Goal: Task Accomplishment & Management: Use online tool/utility

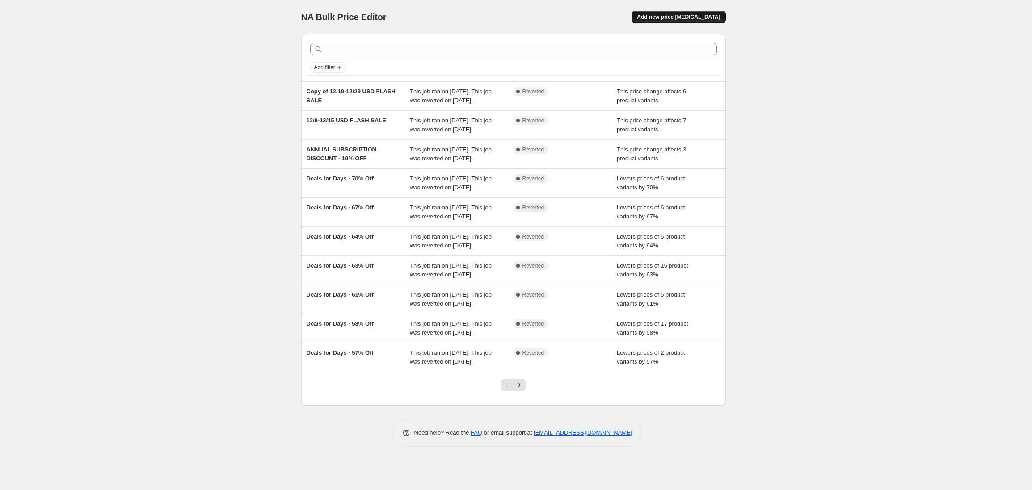
click at [685, 16] on span "Add new price [MEDICAL_DATA]" at bounding box center [678, 16] width 83 height 7
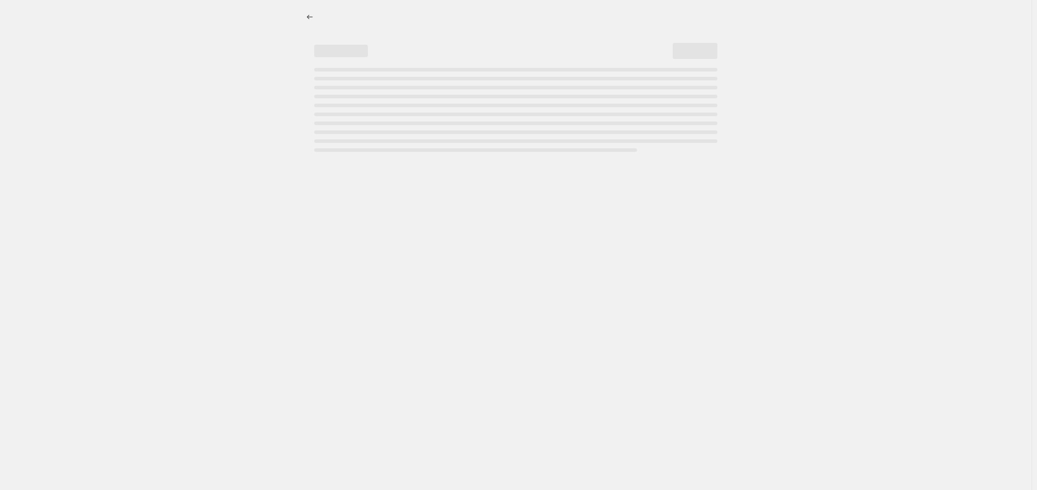
select select "percentage"
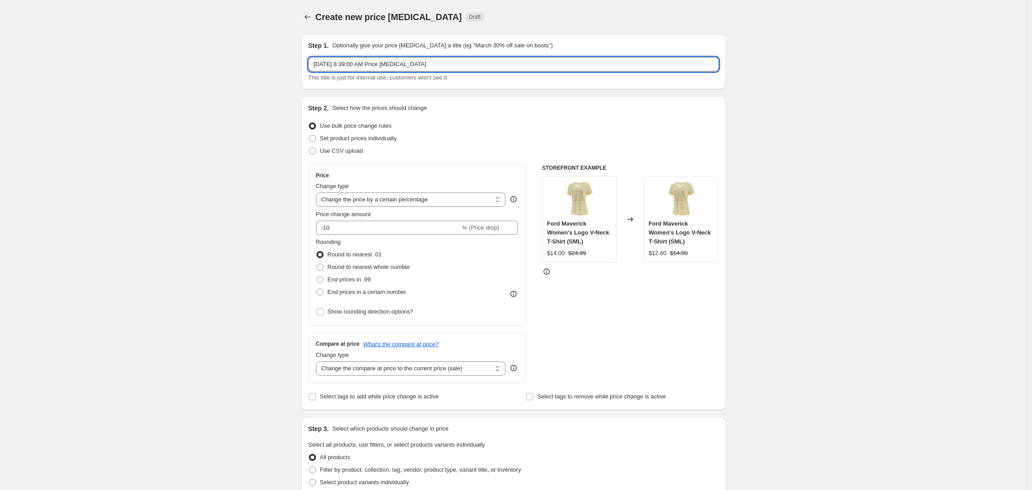
click at [338, 62] on input "[DATE] 8:39:00 AM Price [MEDICAL_DATA]" at bounding box center [513, 64] width 410 height 14
drag, startPoint x: 454, startPoint y: 65, endPoint x: 262, endPoint y: 64, distance: 191.7
click at [262, 63] on div "Create new price [MEDICAL_DATA]. This page is ready Create new price [MEDICAL_D…" at bounding box center [513, 446] width 1026 height 893
type input "STOCK UP BEFORE THE TARIFF HIT – 15% OFF SITEWIDE"
click at [213, 213] on div "Create new price [MEDICAL_DATA]. This page is ready Create new price [MEDICAL_D…" at bounding box center [513, 446] width 1026 height 893
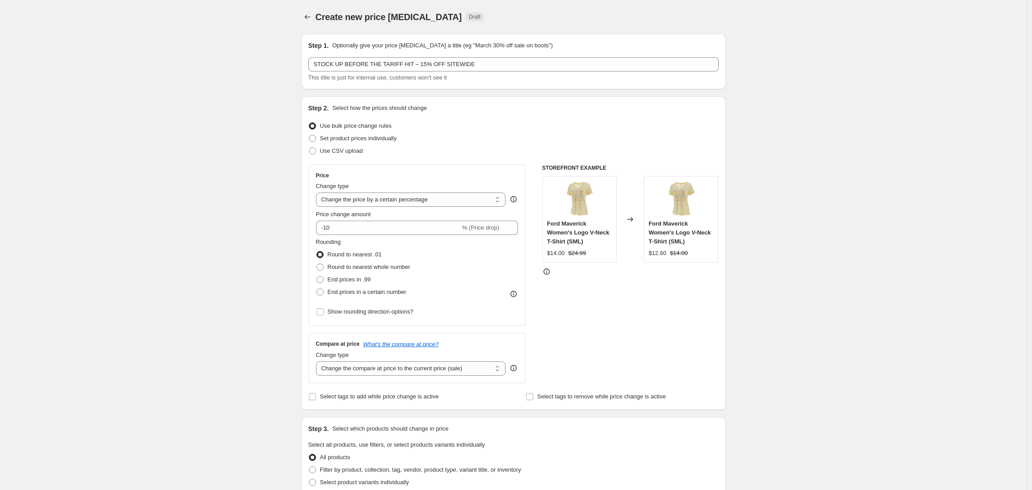
scroll to position [12, 0]
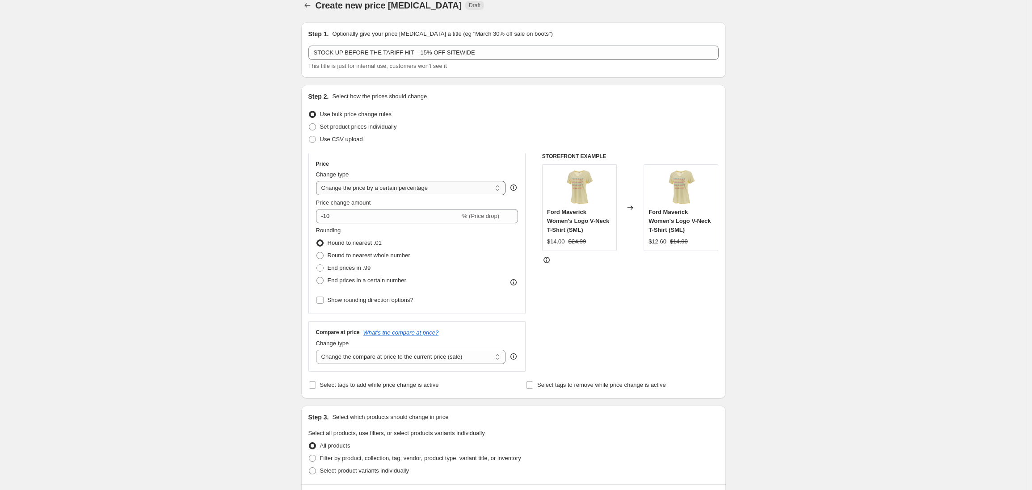
click at [455, 192] on select "Change the price to a certain amount Change the price by a certain amount Chang…" at bounding box center [411, 188] width 190 height 14
click at [309, 6] on icon "Price change jobs" at bounding box center [307, 5] width 9 height 9
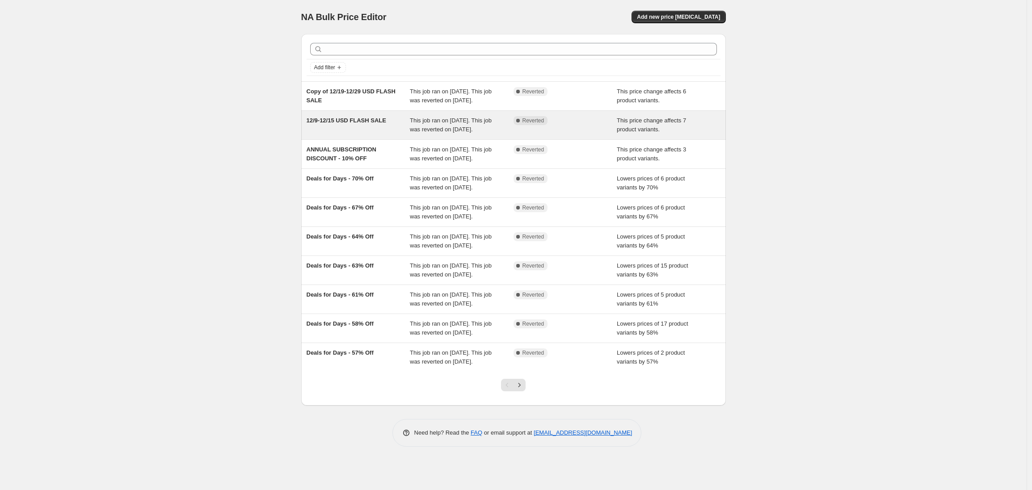
click at [361, 134] on div "12/9-12/15 USD FLASH SALE" at bounding box center [358, 125] width 104 height 18
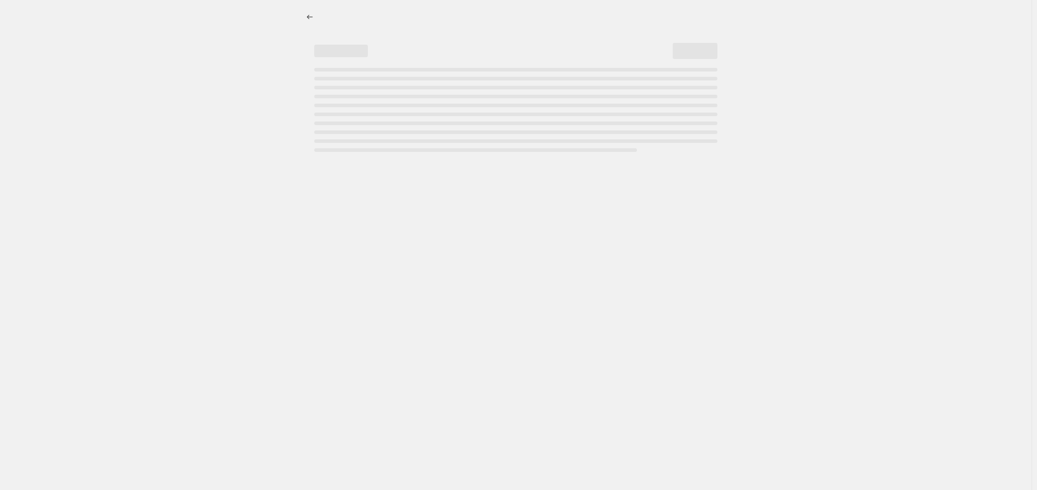
select select "pcap"
select select "no_change"
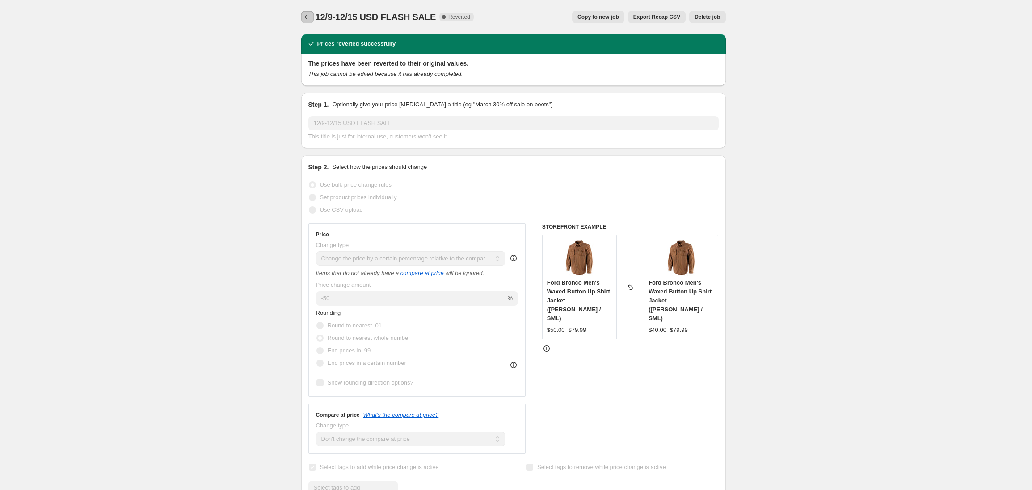
click at [310, 17] on icon "Price change jobs" at bounding box center [307, 17] width 6 height 4
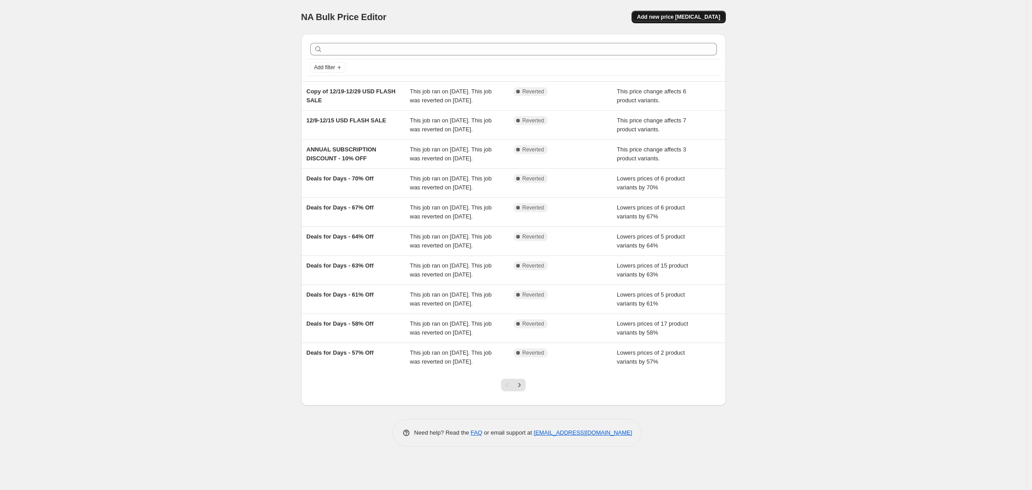
click at [681, 17] on span "Add new price [MEDICAL_DATA]" at bounding box center [678, 16] width 83 height 7
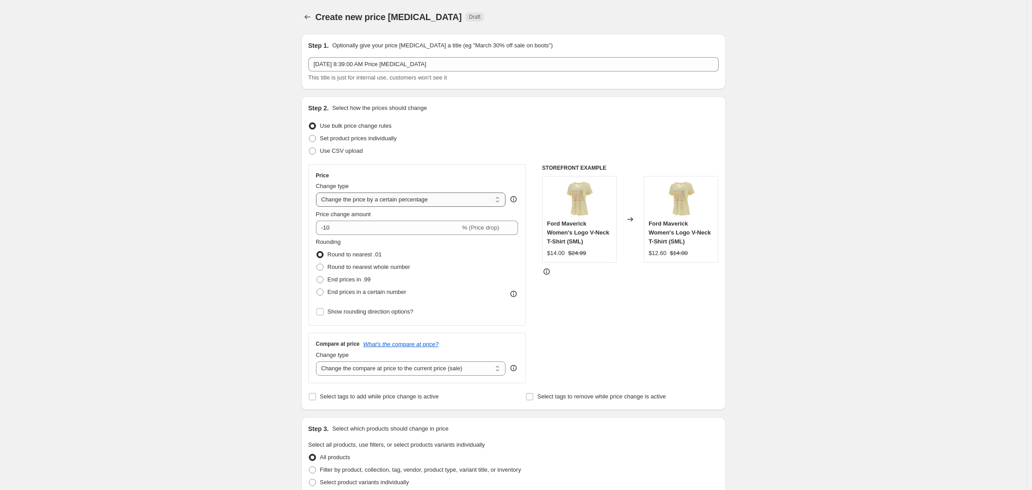
click at [418, 198] on select "Change the price to a certain amount Change the price by a certain amount Chang…" at bounding box center [411, 200] width 190 height 14
select select "pc"
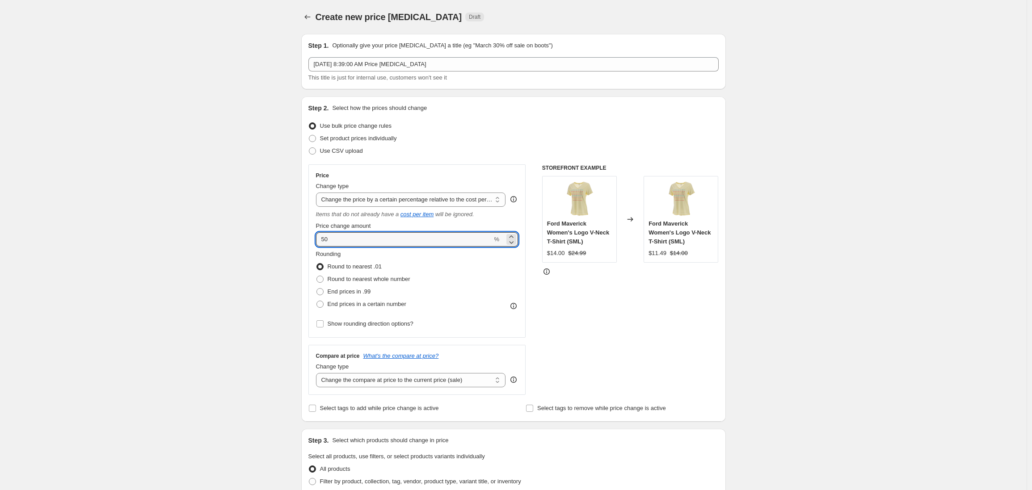
drag, startPoint x: 333, startPoint y: 241, endPoint x: 310, endPoint y: 238, distance: 23.5
click at [310, 238] on div "Step 2. Select how the prices should change Use bulk price change rules Set pro…" at bounding box center [513, 259] width 424 height 325
type input "15"
click at [257, 224] on div "Create new price [MEDICAL_DATA]. This page is ready Create new price [MEDICAL_D…" at bounding box center [513, 452] width 1026 height 905
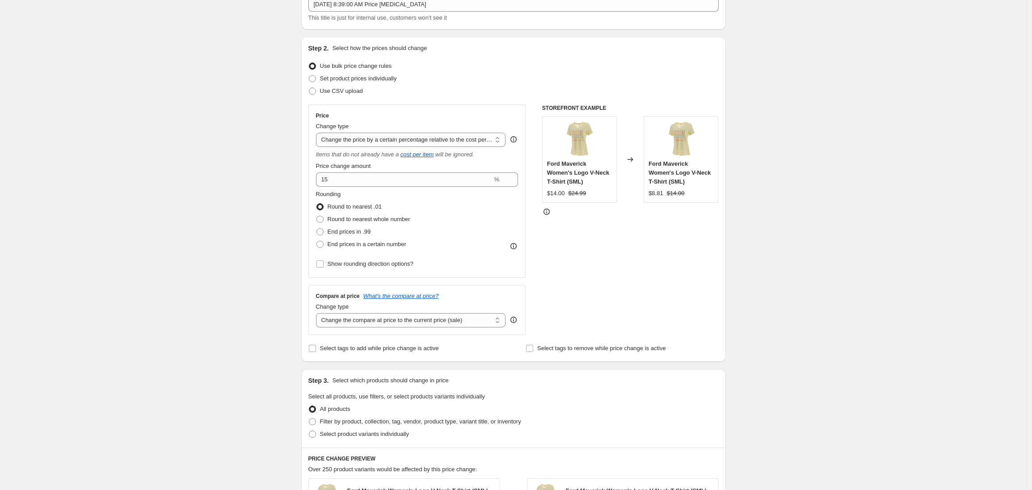
scroll to position [66, 0]
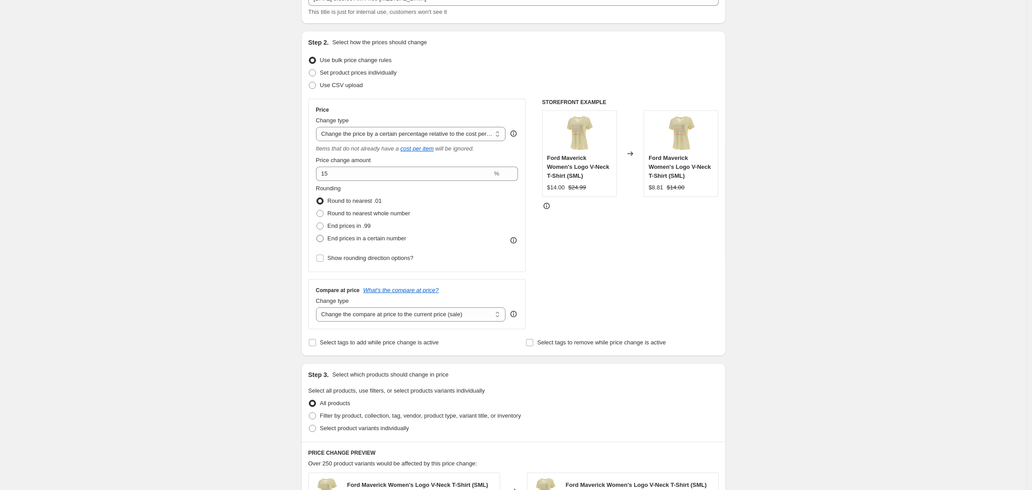
click at [322, 240] on span at bounding box center [319, 238] width 7 height 7
click at [317, 235] on input "End prices in a certain number" at bounding box center [316, 235] width 0 height 0
radio input "true"
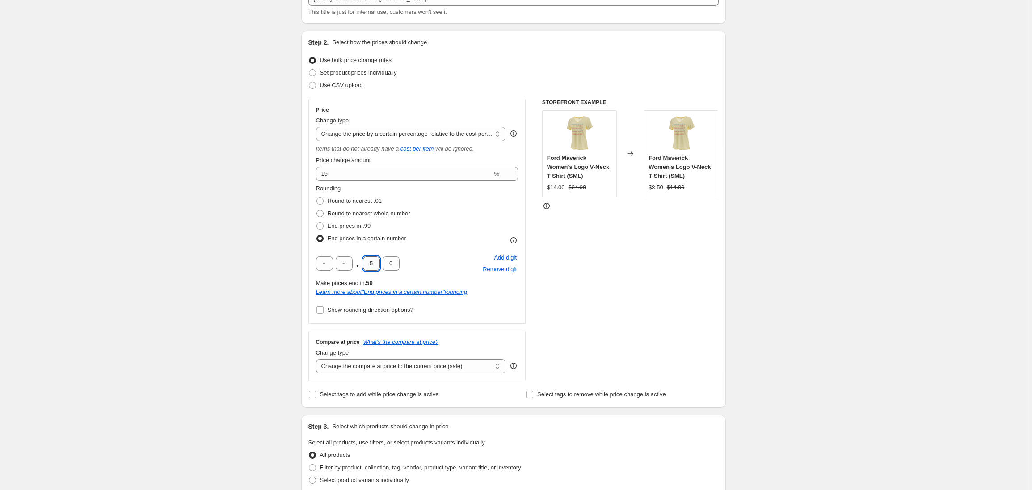
click at [374, 266] on input "5" at bounding box center [371, 263] width 17 height 14
type input "8"
type input "9"
click at [464, 237] on div "Rounding Round to nearest .01 Round to nearest whole number End prices in .99 E…" at bounding box center [417, 214] width 202 height 61
click at [271, 227] on div "Create new price [MEDICAL_DATA]. This page is ready Create new price [MEDICAL_D…" at bounding box center [513, 412] width 1026 height 957
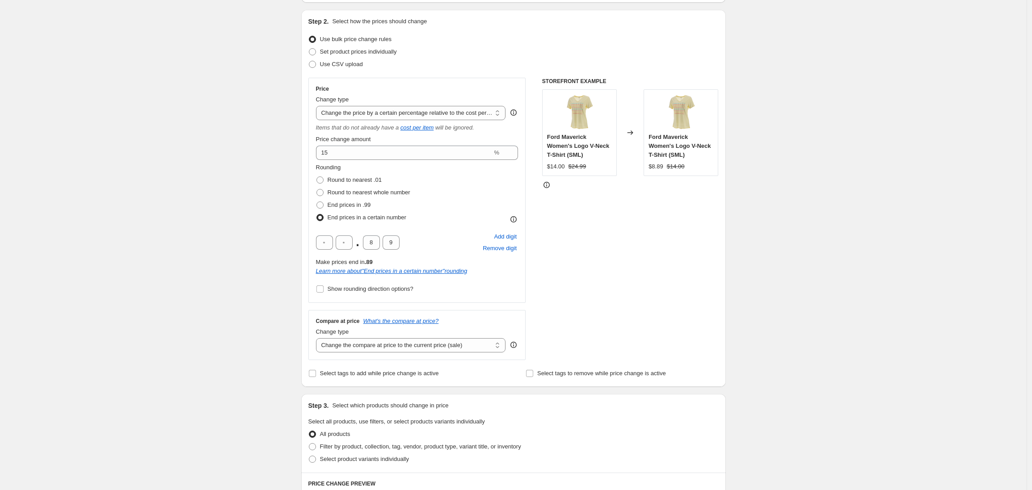
scroll to position [88, 0]
click at [321, 180] on span at bounding box center [319, 178] width 7 height 7
click at [317, 175] on input "Round to nearest .01" at bounding box center [316, 175] width 0 height 0
radio input "true"
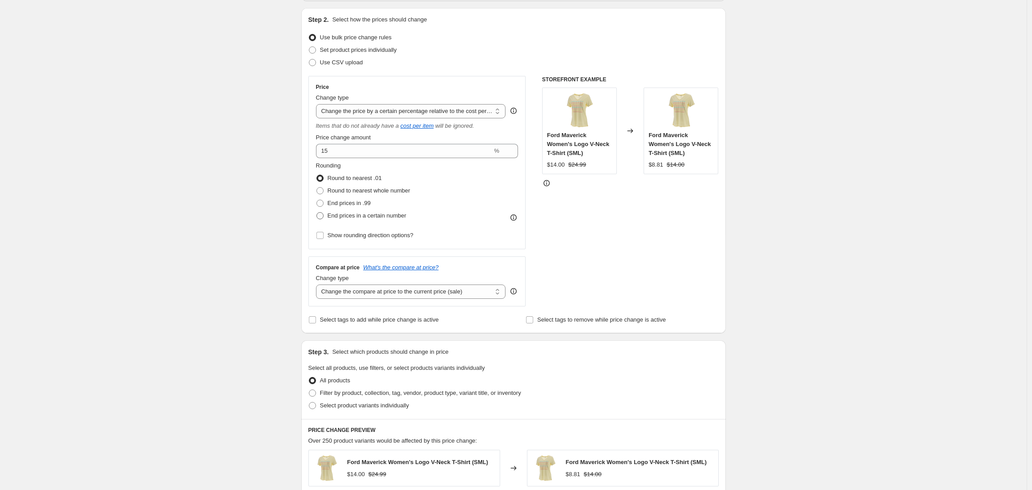
click at [321, 214] on span at bounding box center [319, 215] width 7 height 7
click at [317, 213] on input "End prices in a certain number" at bounding box center [316, 212] width 0 height 0
radio input "true"
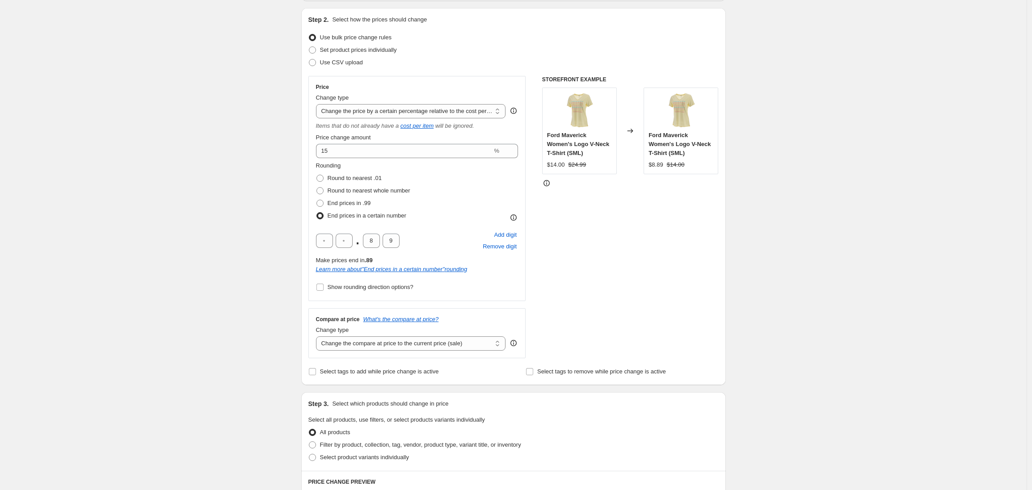
click at [269, 283] on div "Create new price [MEDICAL_DATA]. This page is ready Create new price [MEDICAL_D…" at bounding box center [513, 390] width 1026 height 957
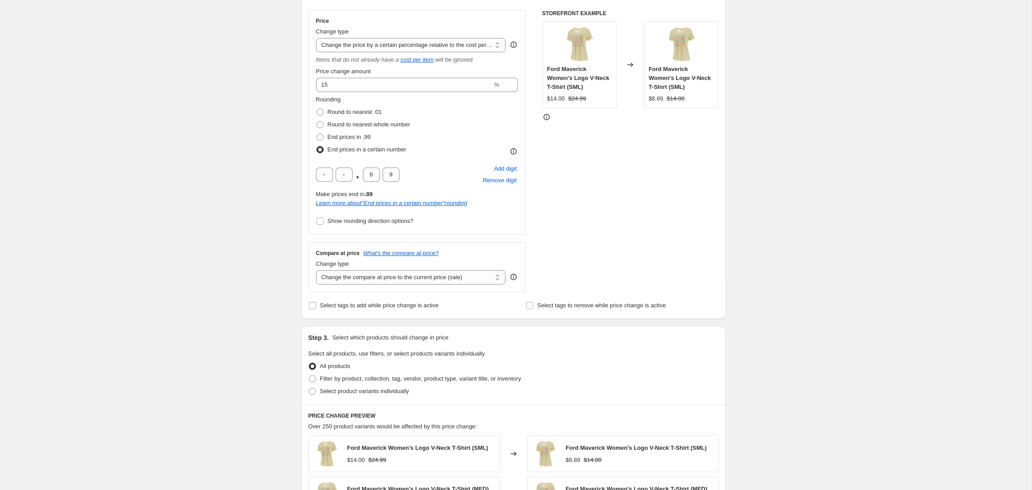
scroll to position [159, 0]
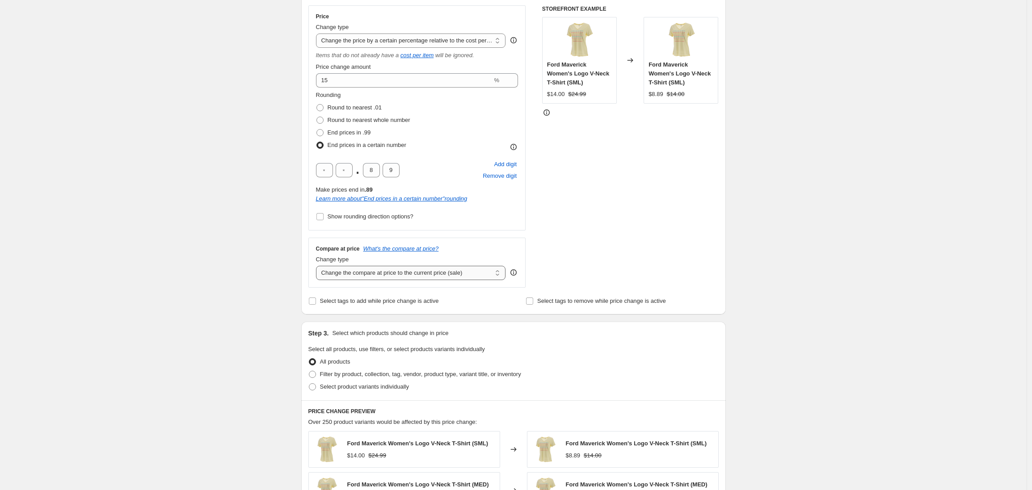
click at [466, 274] on select "Change the compare at price to the current price (sale) Change the compare at p…" at bounding box center [411, 273] width 190 height 14
select select "no_change"
click at [318, 266] on select "Change the compare at price to the current price (sale) Change the compare at p…" at bounding box center [411, 273] width 190 height 14
click at [315, 303] on input "Select tags to add while price change is active" at bounding box center [312, 301] width 7 height 7
checkbox input "true"
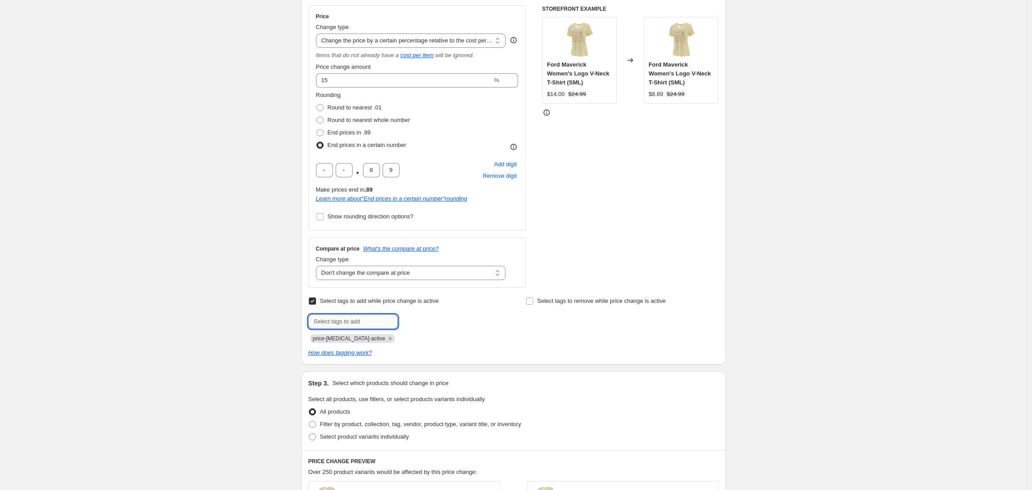
click at [323, 322] on input "text" at bounding box center [352, 322] width 89 height 14
type input "T"
type input "TARIFFDISCOUNT"
click at [424, 319] on span "TARIFFDISCOU..." at bounding box center [439, 321] width 44 height 6
click at [223, 311] on div "Create new price [MEDICAL_DATA]. This page is ready Create new price [MEDICAL_D…" at bounding box center [513, 344] width 1026 height 1007
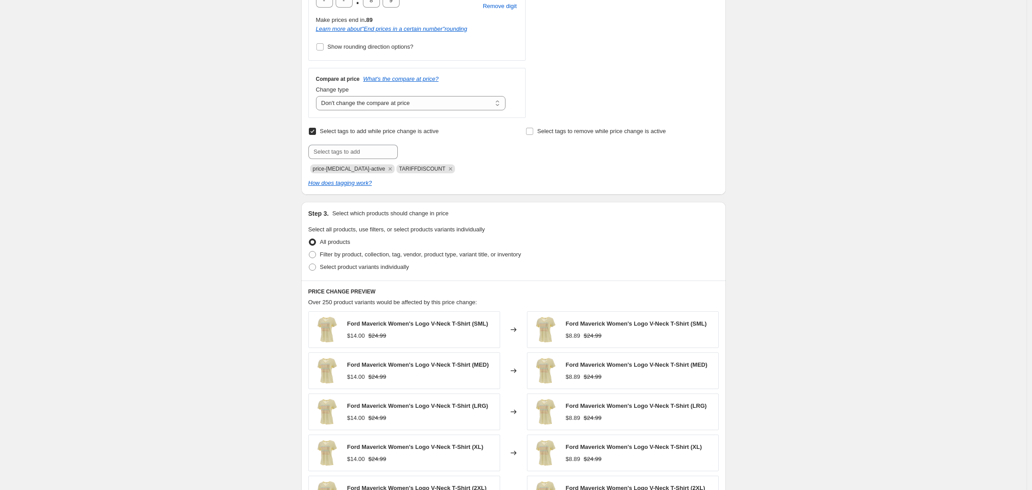
scroll to position [337, 0]
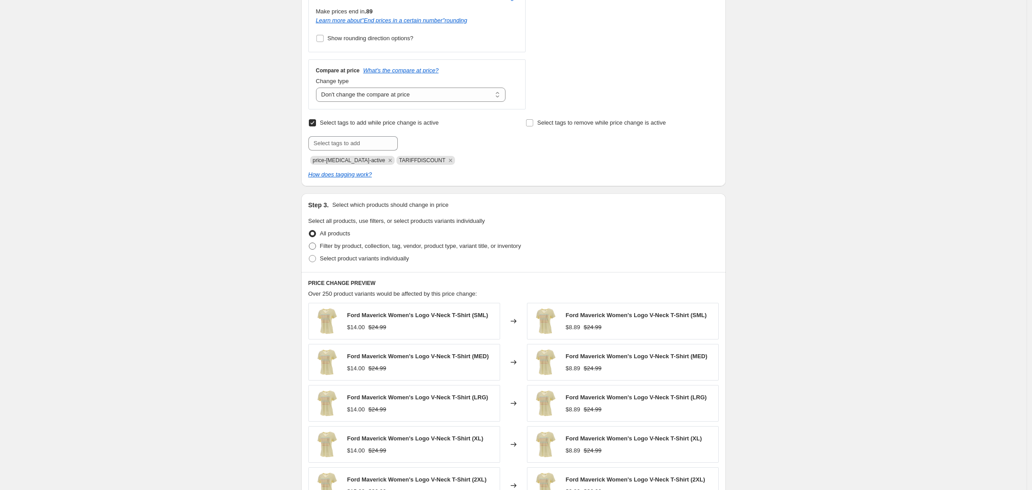
click at [316, 245] on span at bounding box center [312, 246] width 7 height 7
click at [309, 243] on input "Filter by product, collection, tag, vendor, product type, variant title, or inv…" at bounding box center [309, 243] width 0 height 0
radio input "true"
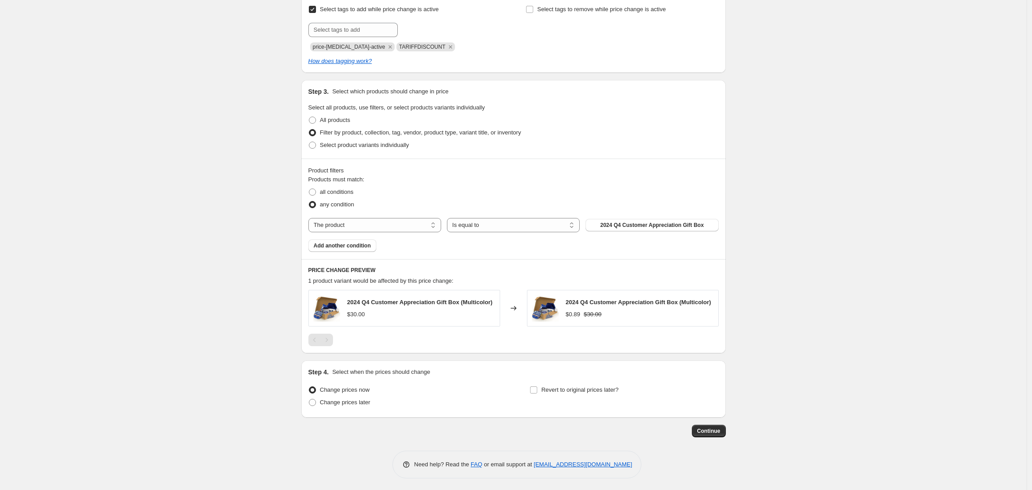
scroll to position [456, 0]
click at [315, 188] on span at bounding box center [312, 190] width 7 height 7
click at [309, 187] on input "all conditions" at bounding box center [309, 187] width 0 height 0
radio input "true"
click at [368, 222] on select "The product The product's collection The product's tag The product's vendor The…" at bounding box center [374, 223] width 133 height 14
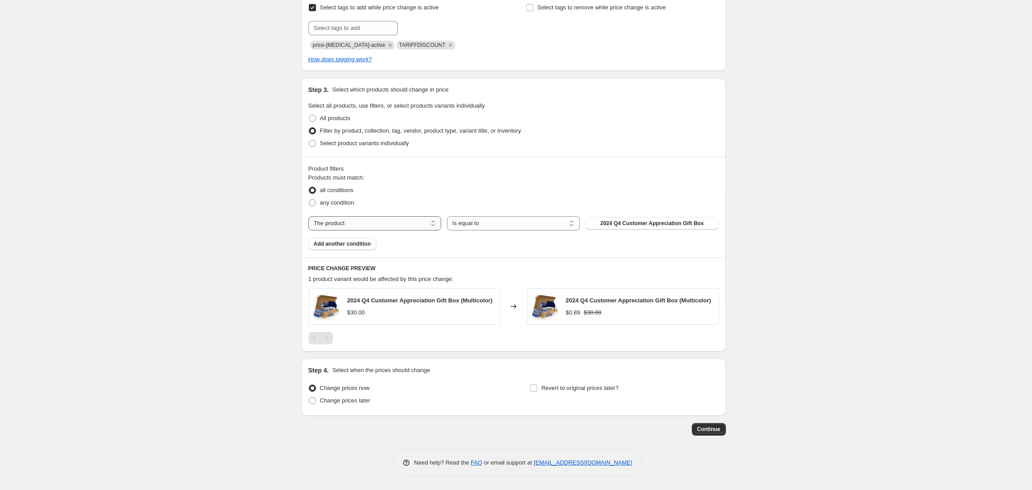
select select "tag"
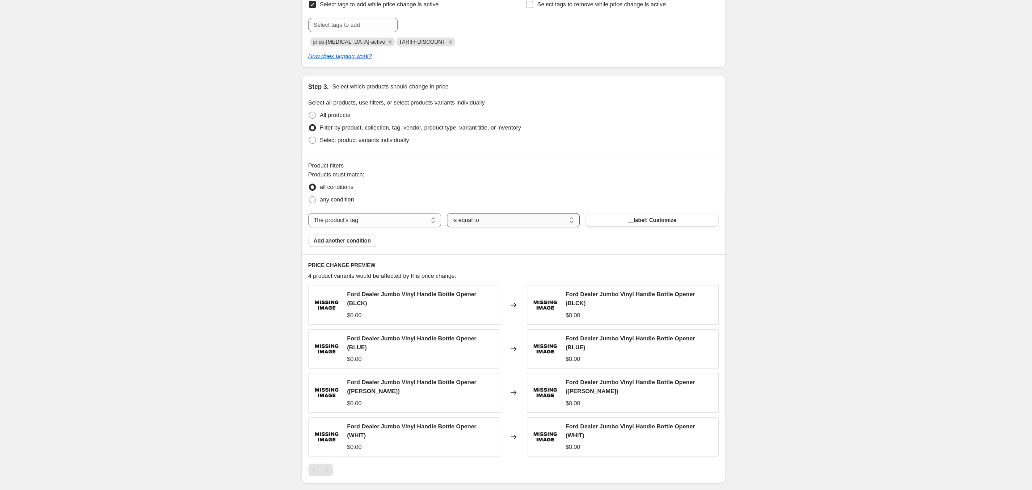
click at [496, 224] on select "Is equal to Is not equal to" at bounding box center [513, 220] width 133 height 14
select select "not_equal"
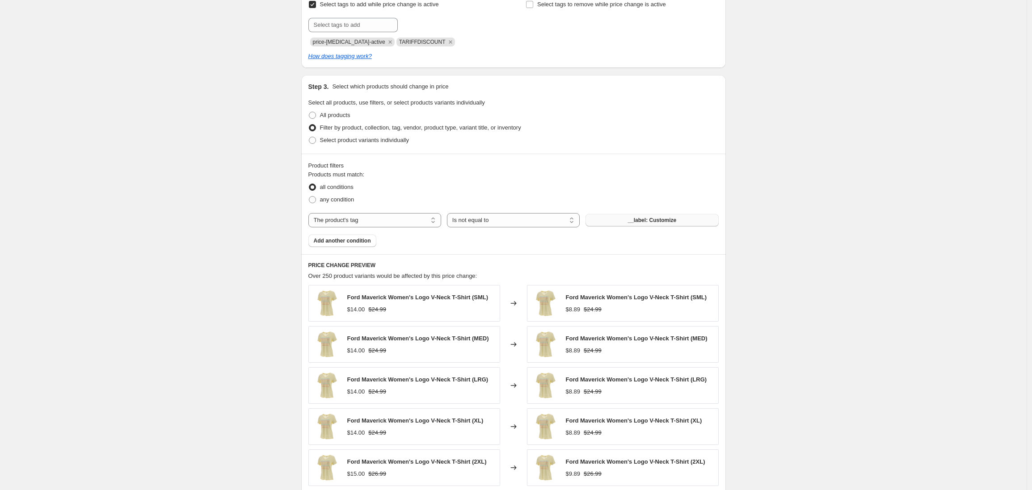
click at [644, 222] on span "__label: Customize" at bounding box center [651, 220] width 49 height 7
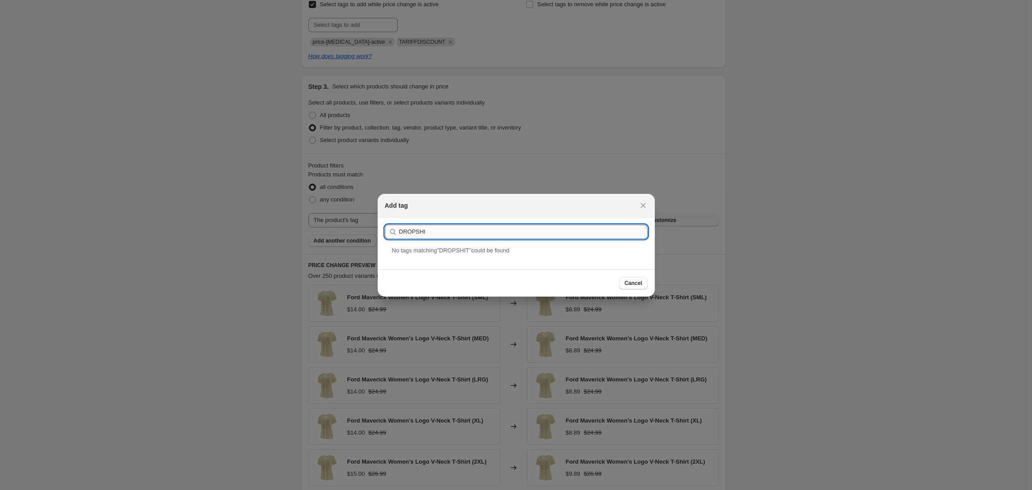
type input "DROPSHIP"
drag, startPoint x: 431, startPoint y: 232, endPoint x: 372, endPoint y: 229, distance: 59.1
click at [223, 228] on div at bounding box center [516, 245] width 1032 height 490
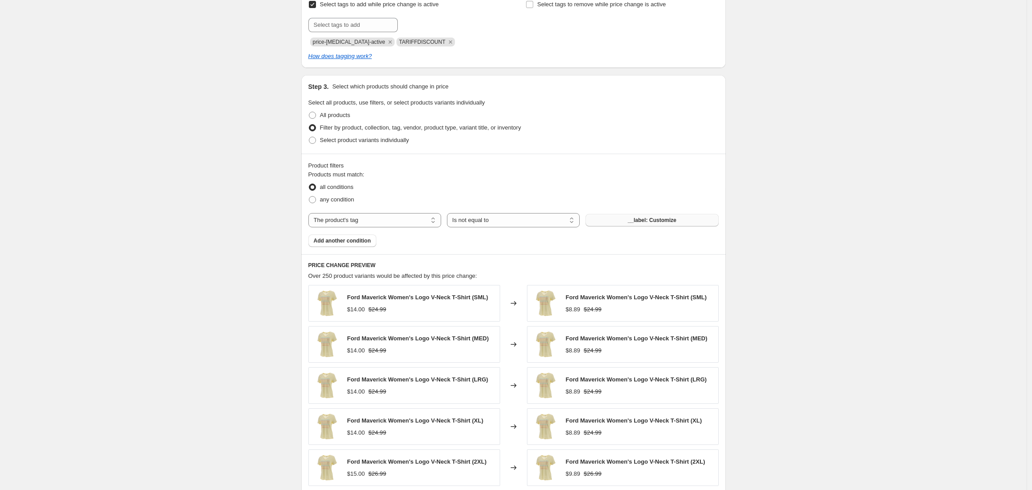
click at [606, 223] on button "__label: Customize" at bounding box center [651, 220] width 133 height 13
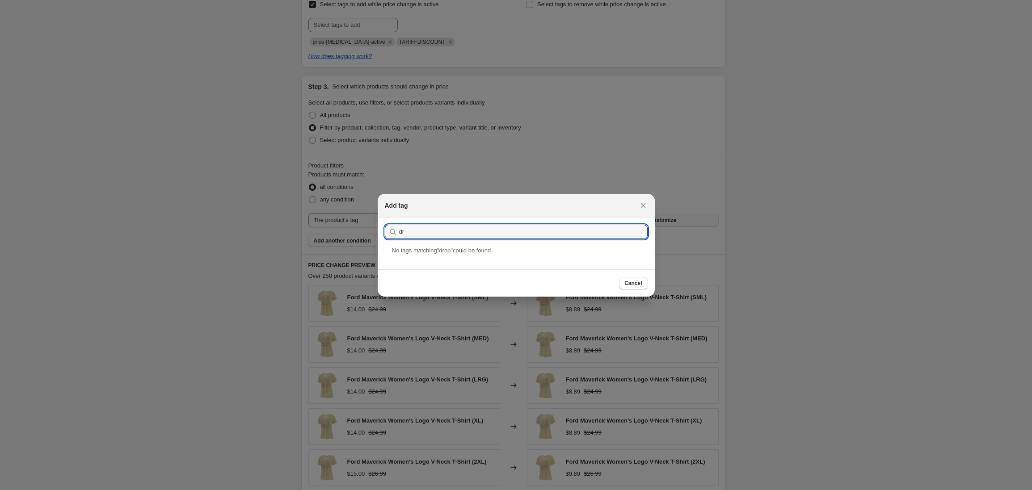
type input "d"
click at [246, 292] on div at bounding box center [516, 245] width 1032 height 490
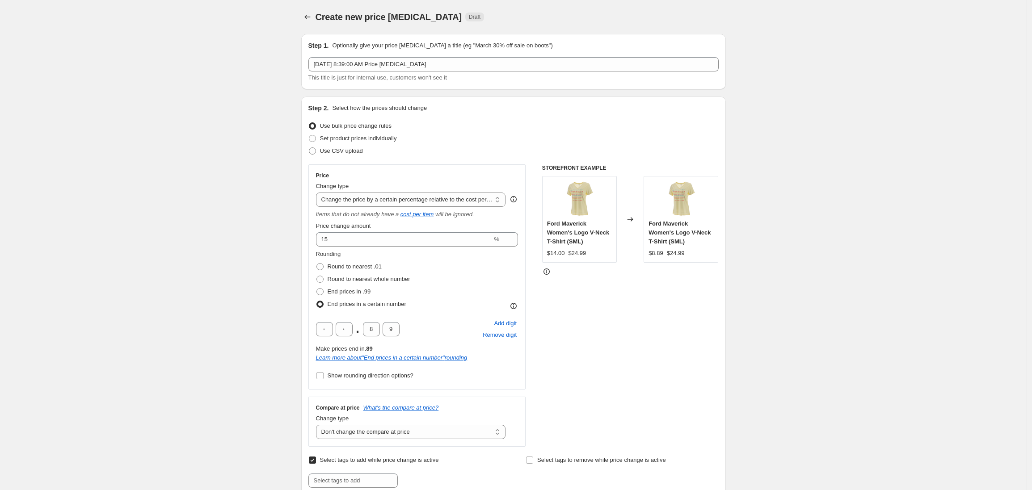
scroll to position [456, 0]
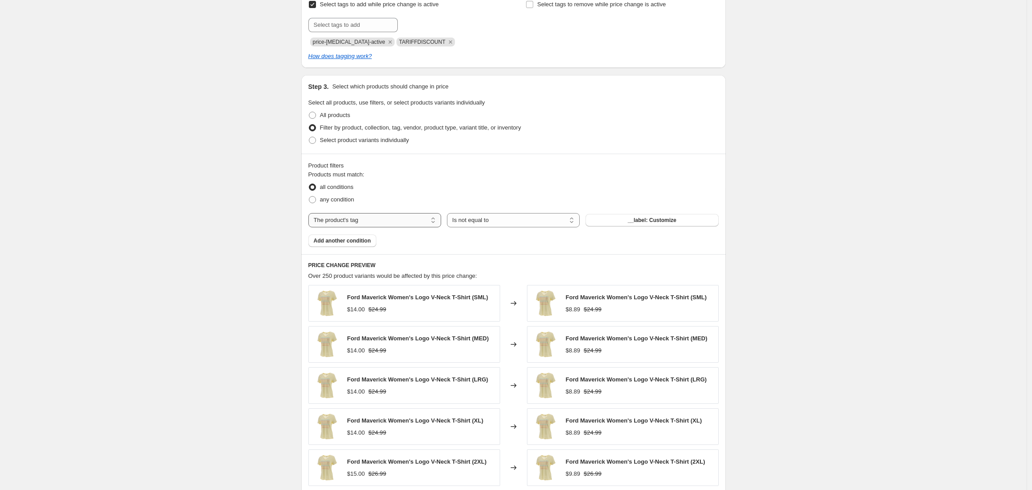
click at [395, 222] on select "The product The product's collection The product's tag The product's vendor The…" at bounding box center [374, 220] width 133 height 14
select select "product_status"
click at [492, 222] on select "Is equal to Is not equal to" at bounding box center [513, 220] width 133 height 14
select select "equal"
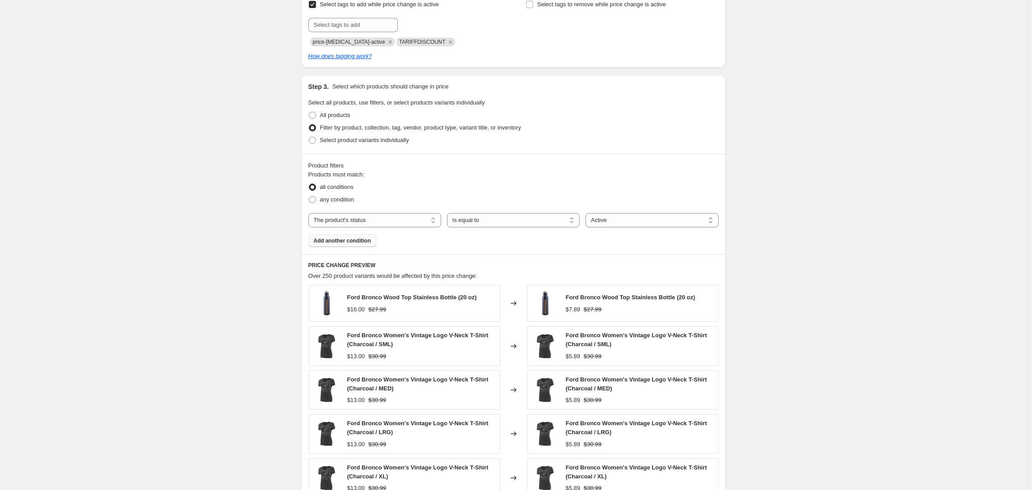
click at [347, 243] on span "Add another condition" at bounding box center [342, 240] width 57 height 7
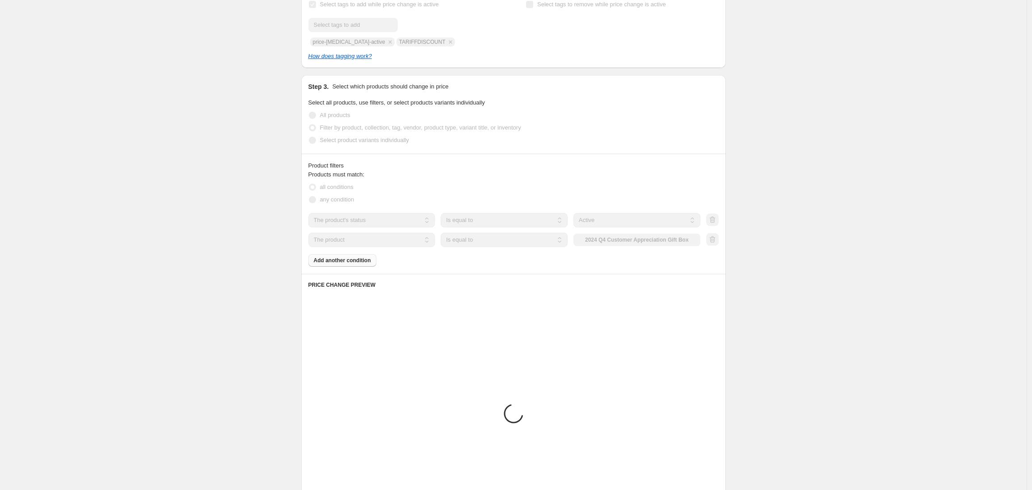
scroll to position [411, 0]
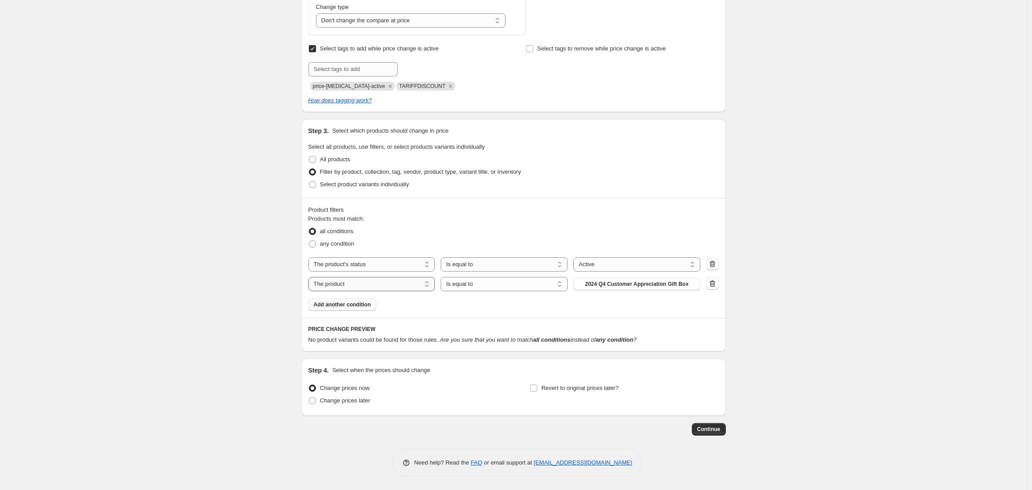
click at [385, 290] on select "The product The product's collection The product's tag The product's vendor The…" at bounding box center [371, 284] width 127 height 14
select select "inventory_quantity"
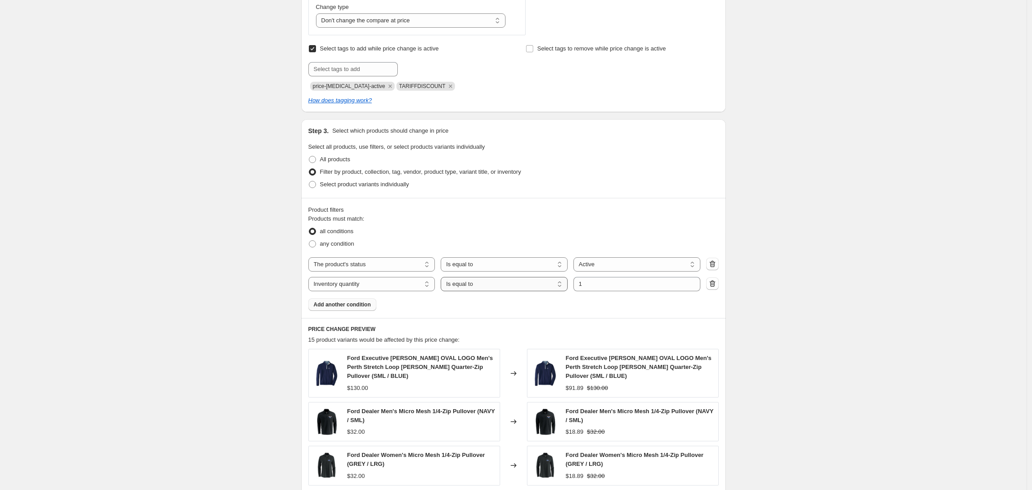
click at [482, 285] on select "Is equal to Is not equal to Is greater than Is less than" at bounding box center [504, 284] width 127 height 14
select select ">"
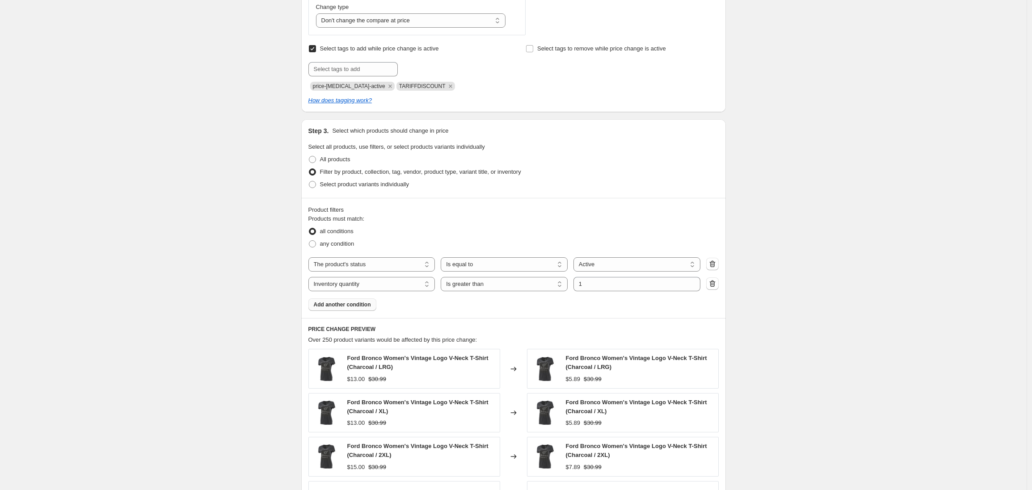
click at [347, 306] on span "Add another condition" at bounding box center [342, 304] width 57 height 7
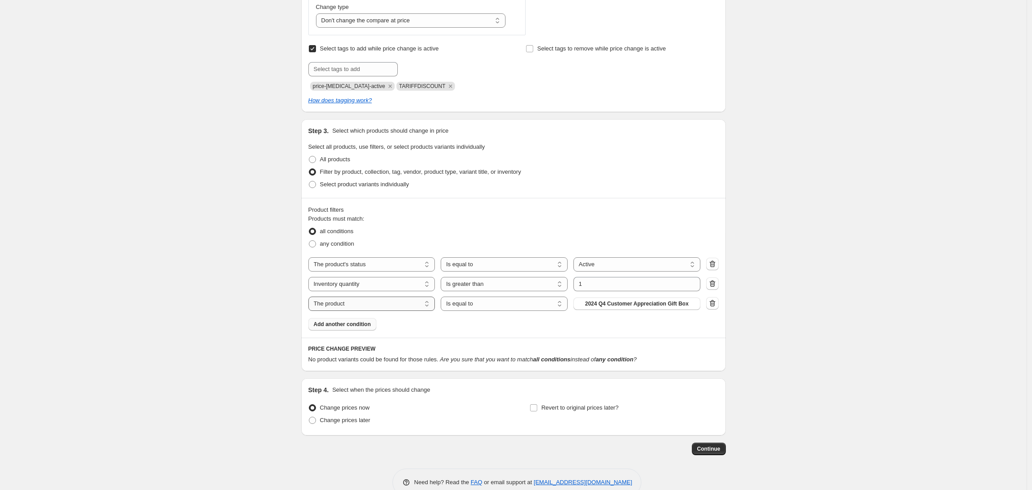
click at [365, 306] on select "The product The product's collection The product's tag The product's vendor The…" at bounding box center [371, 304] width 127 height 14
select select "tag"
click at [487, 303] on select "Is equal to Is not equal to" at bounding box center [504, 304] width 127 height 14
select select "not_equal"
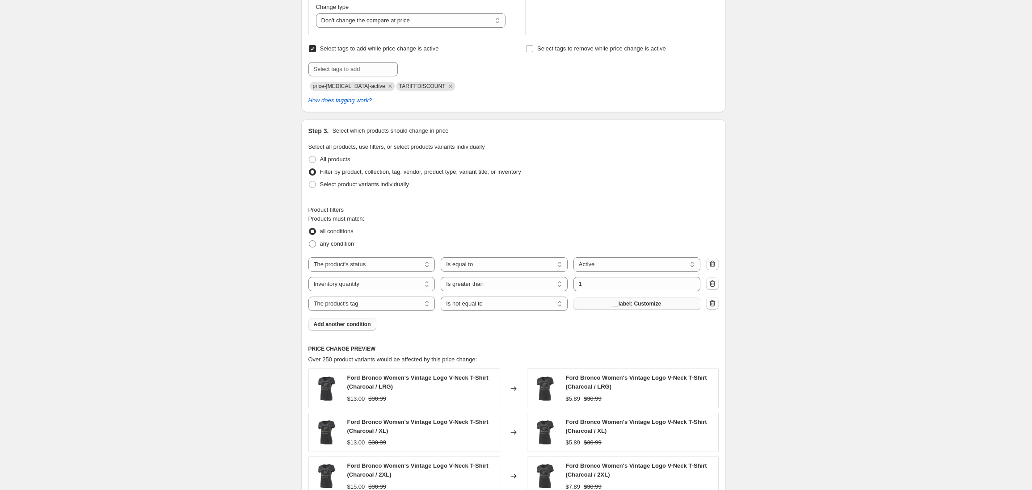
click at [628, 308] on button "__label: Customize" at bounding box center [636, 304] width 127 height 13
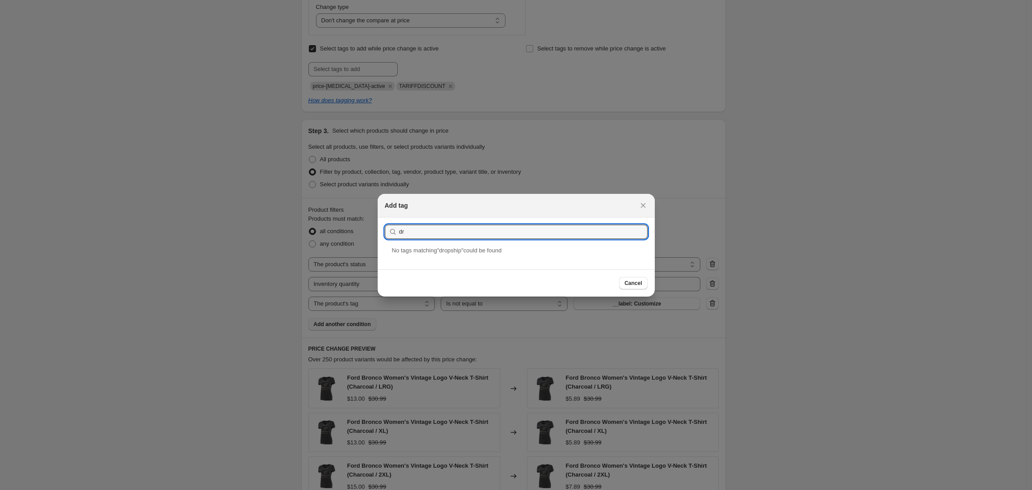
type input "d"
type input "licensed"
click at [400, 256] on div "LICENSED" at bounding box center [516, 258] width 277 height 24
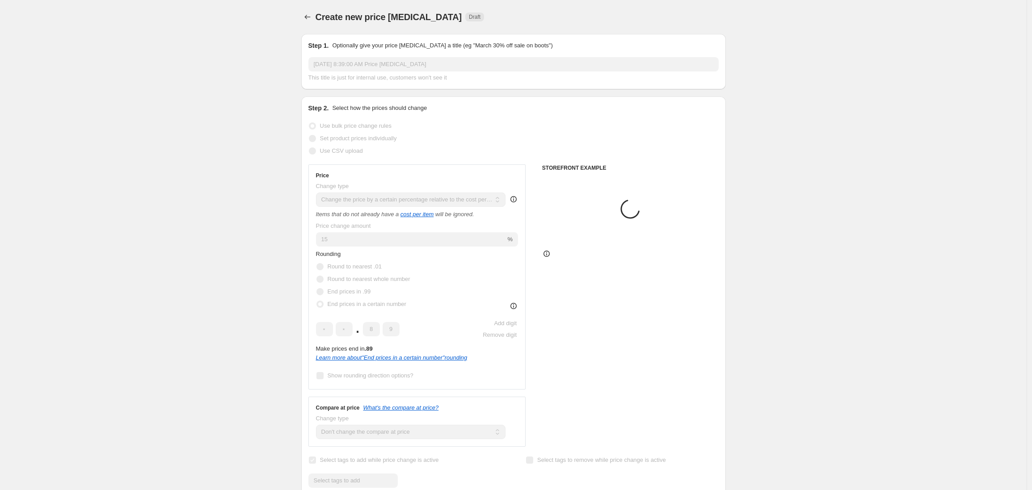
scroll to position [411, 0]
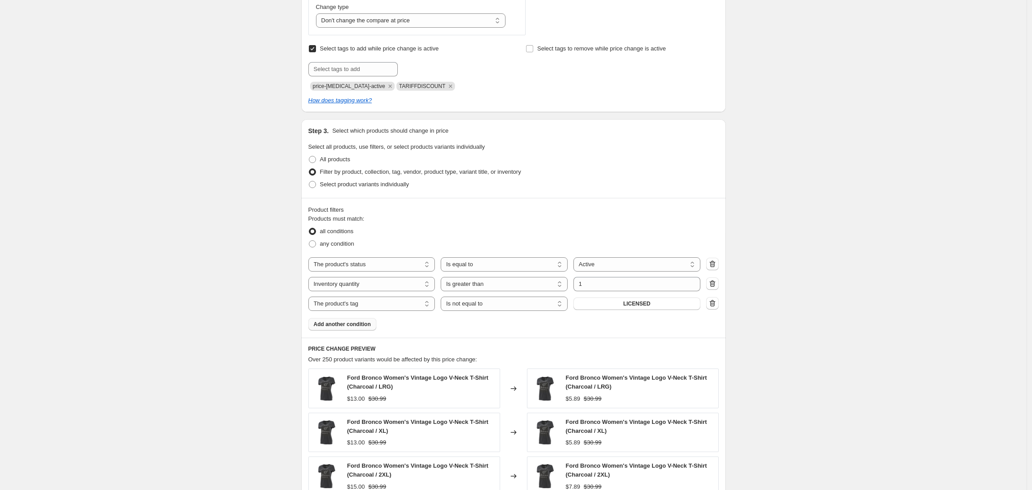
click at [333, 326] on span "Add another condition" at bounding box center [342, 324] width 57 height 7
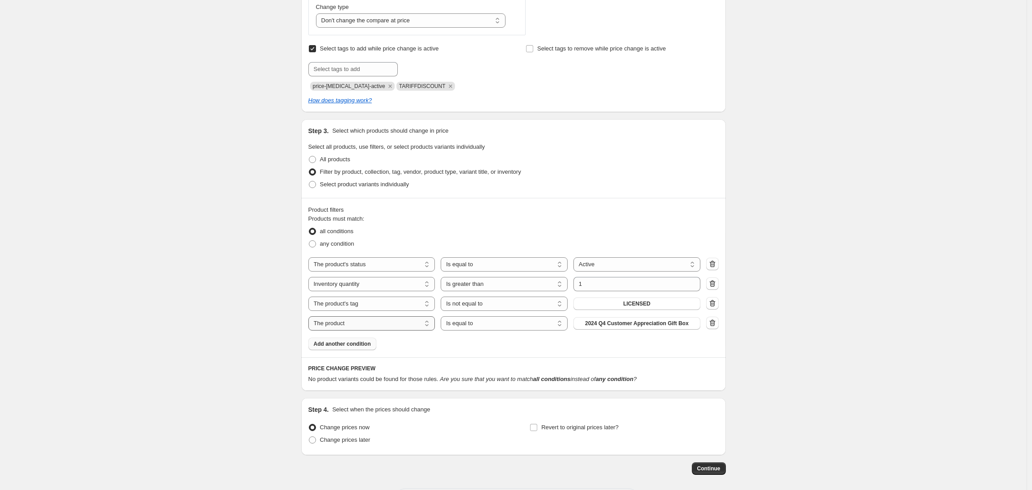
click at [381, 327] on select "The product The product's collection The product's tag The product's vendor The…" at bounding box center [371, 323] width 127 height 14
select select "tag"
click at [481, 324] on select "Is equal to Is not equal to" at bounding box center [504, 323] width 127 height 14
select select "not_equal"
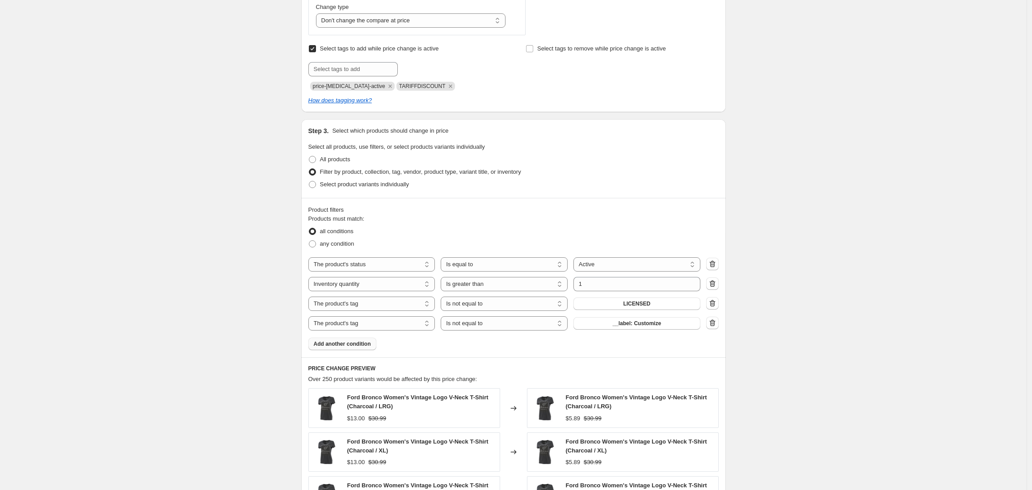
click at [342, 344] on span "Add another condition" at bounding box center [342, 343] width 57 height 7
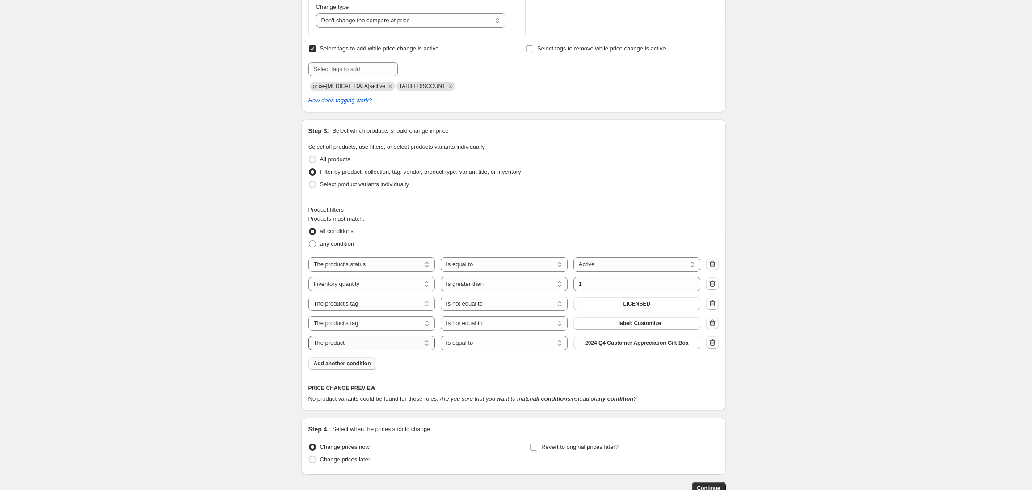
click at [391, 342] on select "The product The product's collection The product's tag The product's vendor The…" at bounding box center [371, 343] width 127 height 14
select select "tag"
click at [486, 344] on select "Is equal to Is not equal to" at bounding box center [504, 343] width 127 height 14
select select "not_equal"
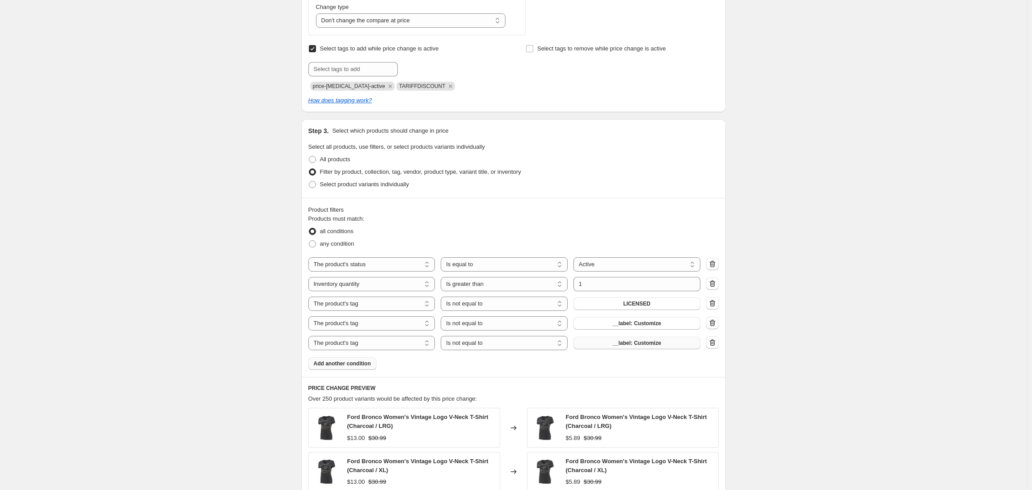
click at [634, 344] on span "__label: Customize" at bounding box center [636, 343] width 49 height 7
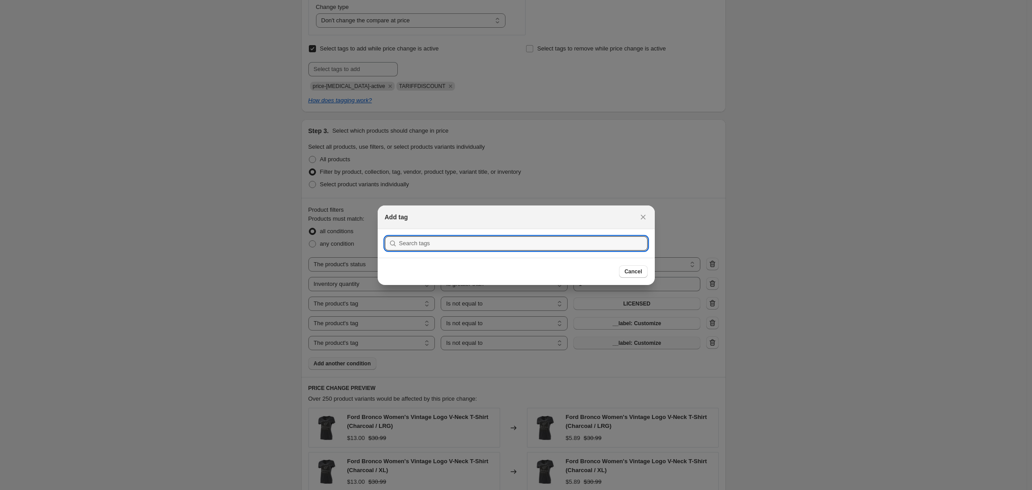
scroll to position [0, 0]
click at [634, 324] on div at bounding box center [516, 245] width 1032 height 490
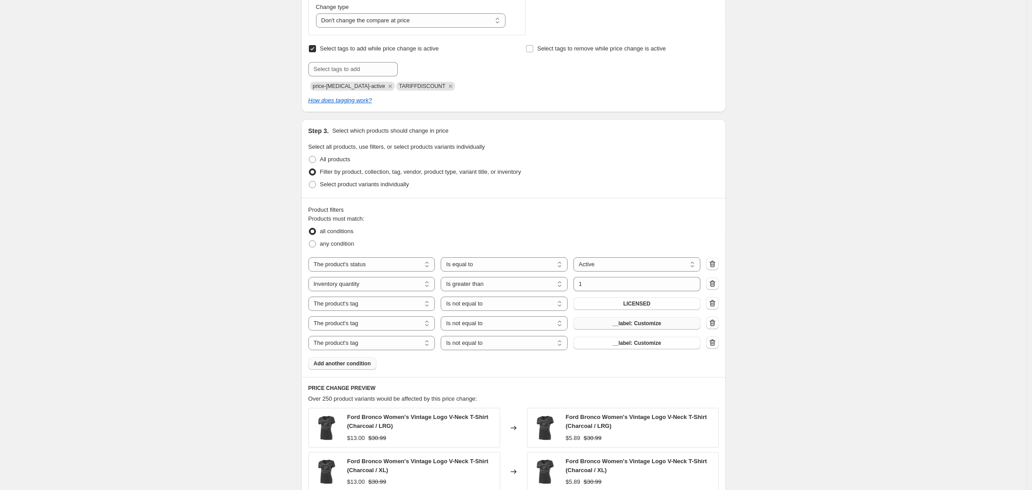
click at [630, 323] on span "__label: Customize" at bounding box center [636, 323] width 49 height 7
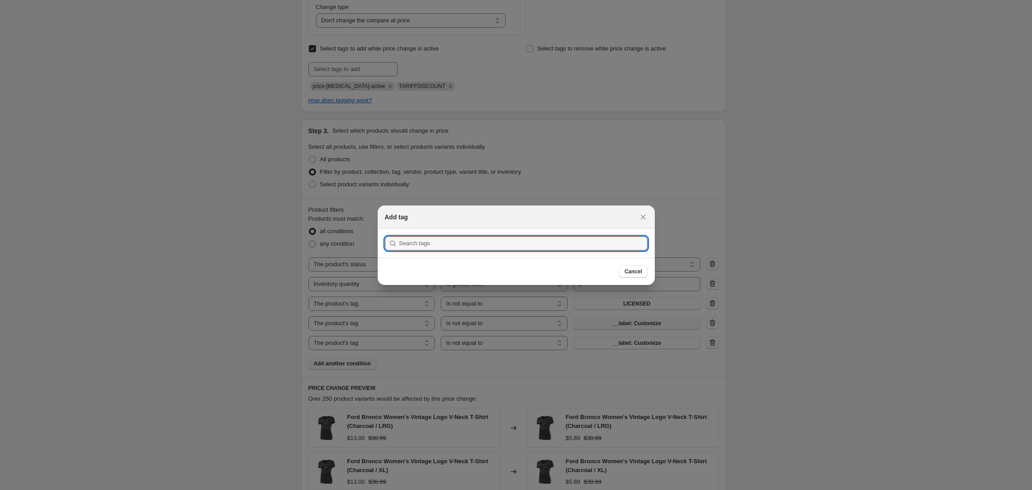
scroll to position [0, 0]
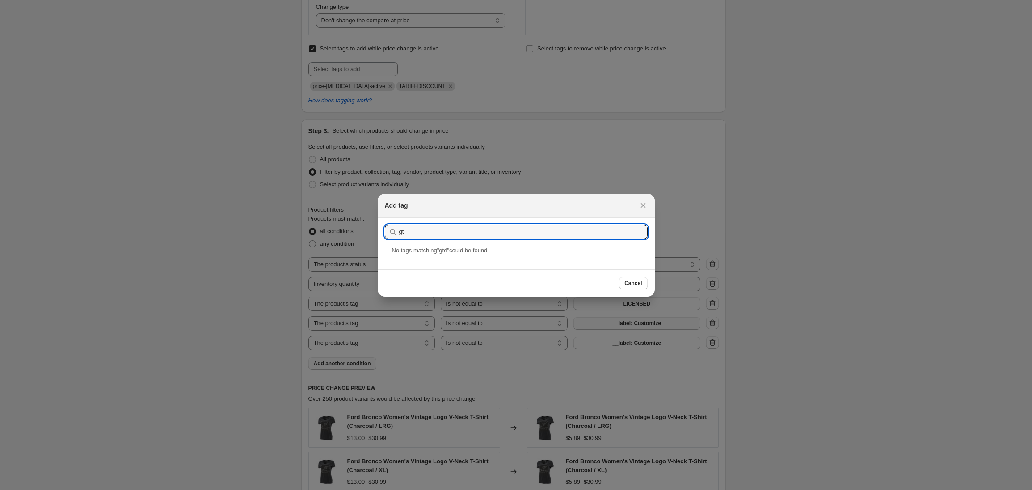
type input "g"
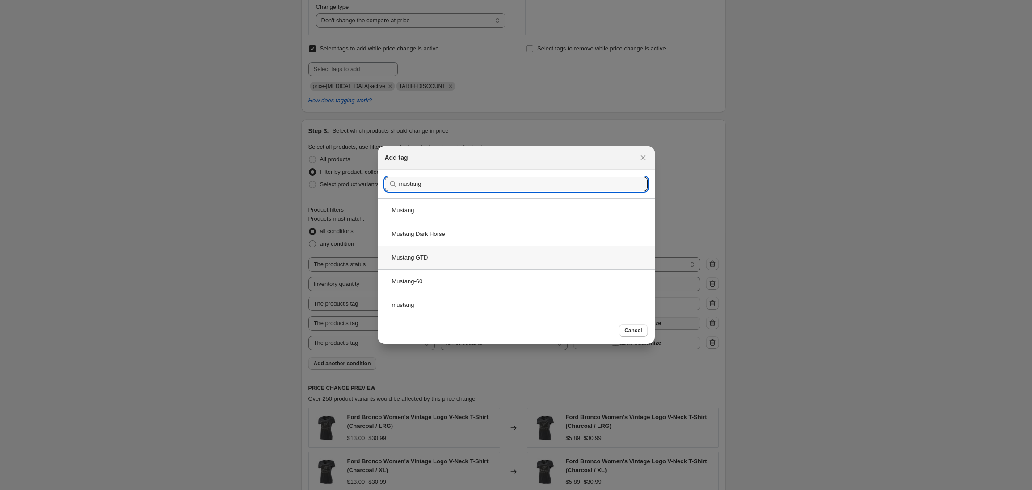
type input "mustang"
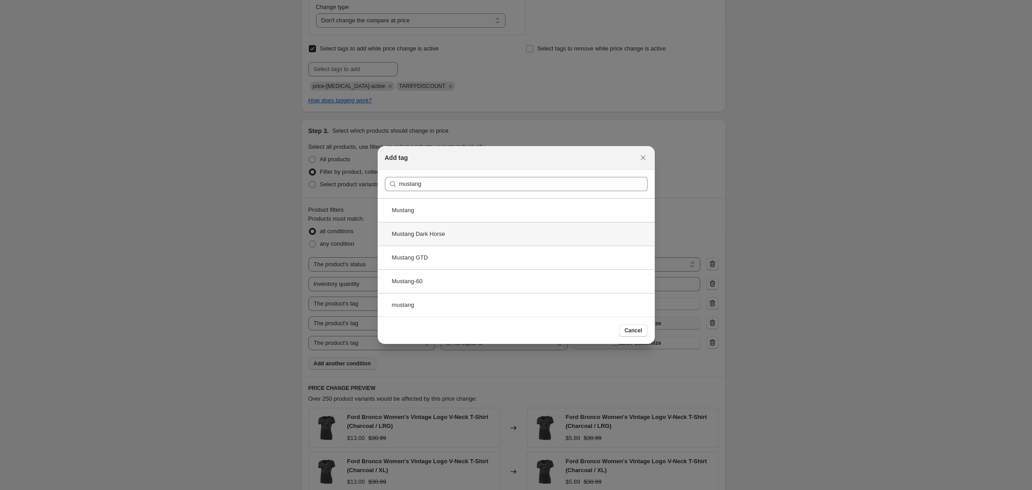
click at [424, 258] on div "Mustang GTD" at bounding box center [516, 258] width 277 height 24
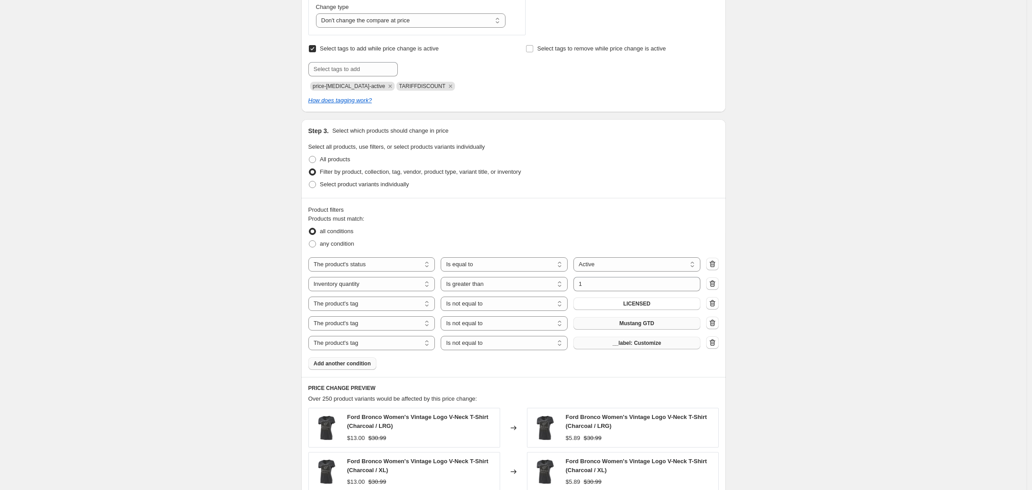
click at [639, 346] on button "__label: Customize" at bounding box center [636, 343] width 127 height 13
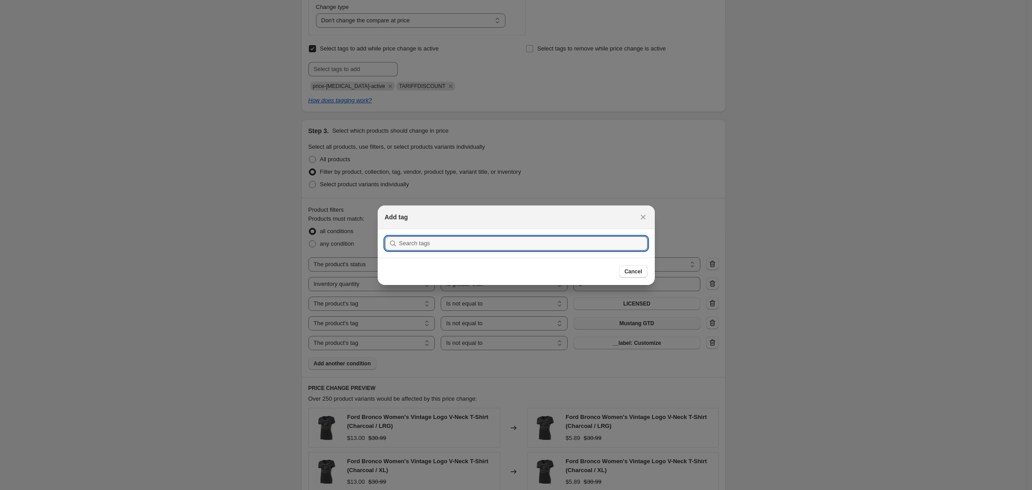
scroll to position [0, 0]
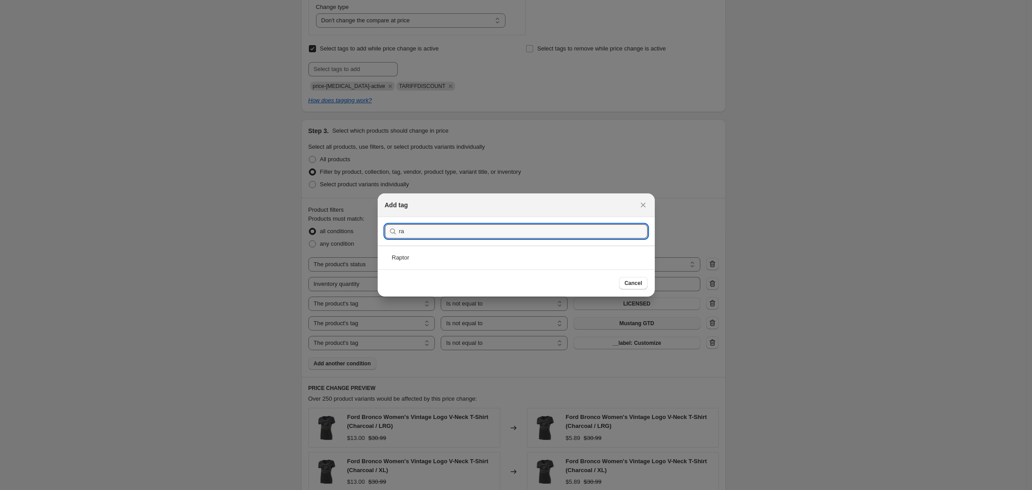
type input "r"
type input "d"
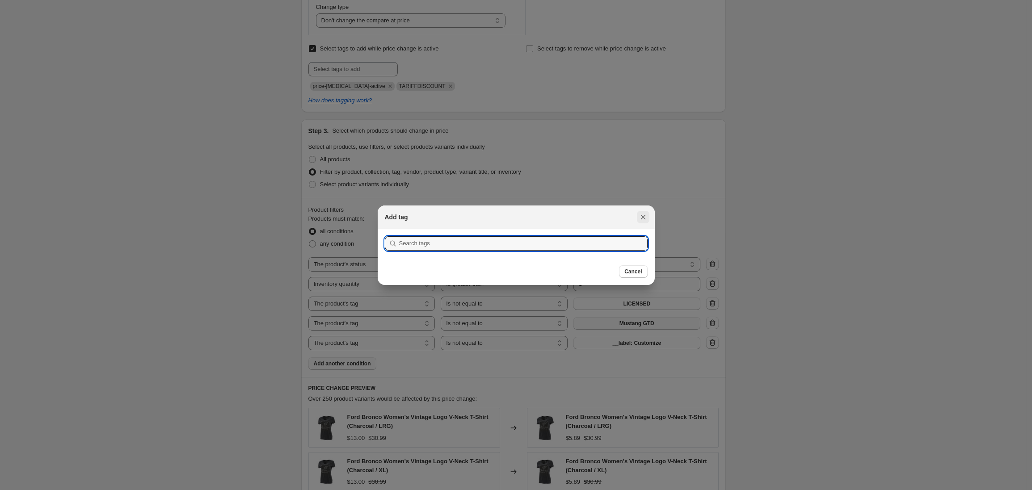
click at [643, 218] on icon "Close" at bounding box center [642, 217] width 9 height 9
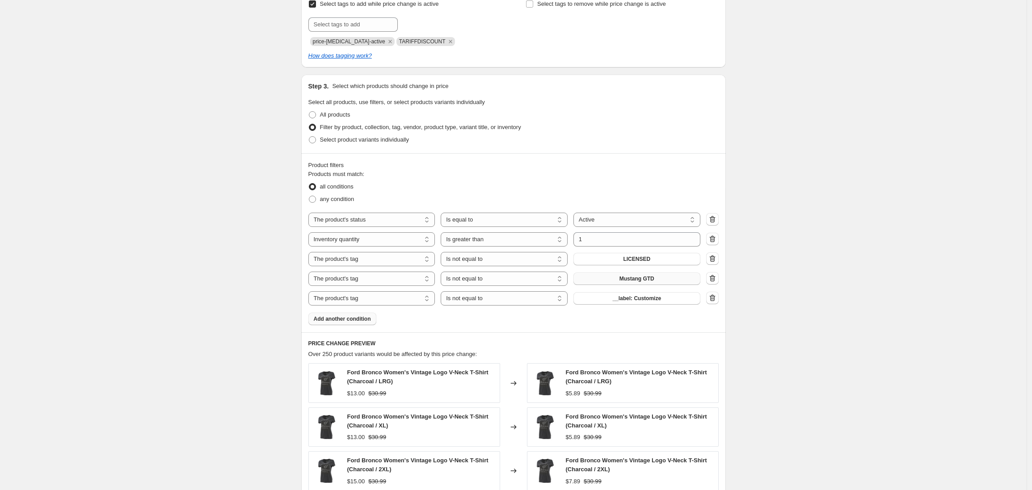
scroll to position [472, 0]
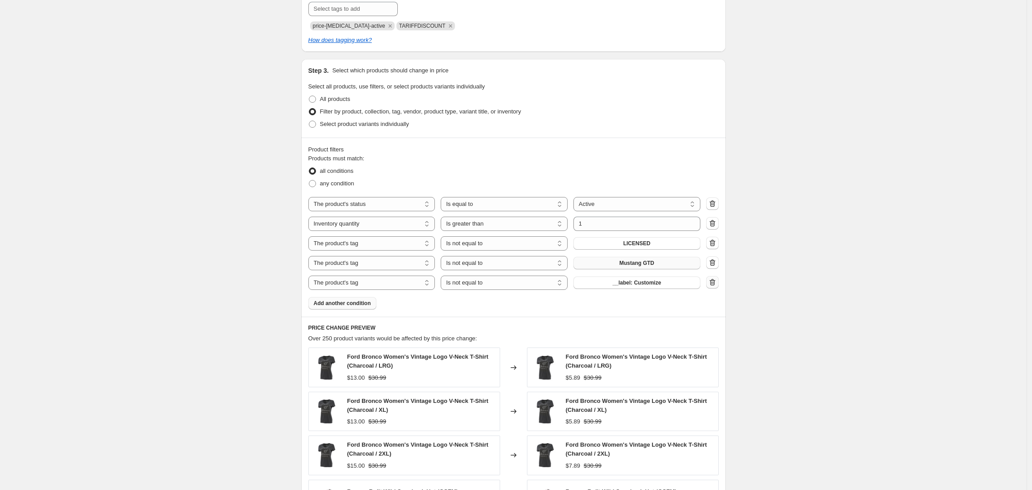
click at [714, 283] on icon "button" at bounding box center [712, 282] width 9 height 9
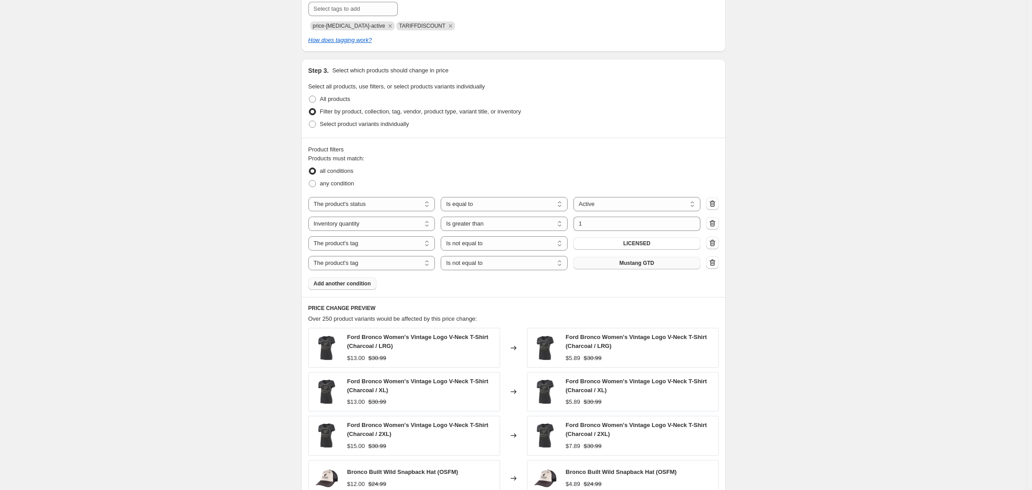
click at [362, 284] on span "Add another condition" at bounding box center [342, 283] width 57 height 7
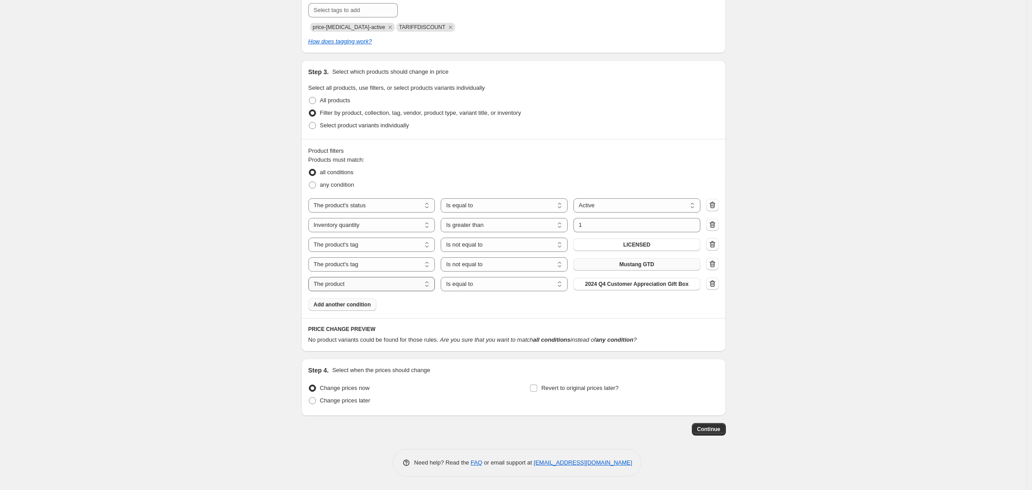
scroll to position [470, 0]
click at [380, 283] on select "The product The product's collection The product's tag The product's vendor The…" at bounding box center [371, 284] width 127 height 14
select select "tag"
click at [512, 290] on select "Is equal to Is not equal to" at bounding box center [504, 284] width 127 height 14
select select "not_equal"
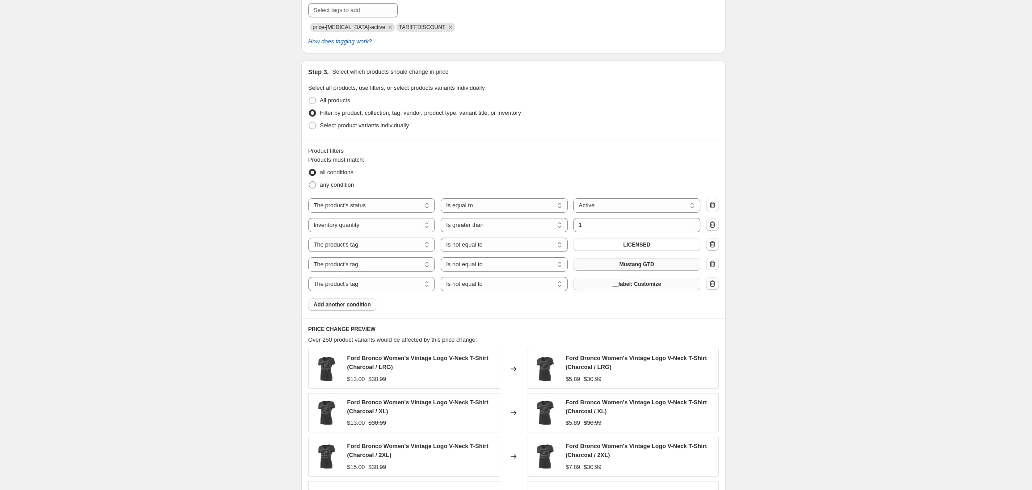
click at [628, 285] on span "__label: Customize" at bounding box center [636, 284] width 49 height 7
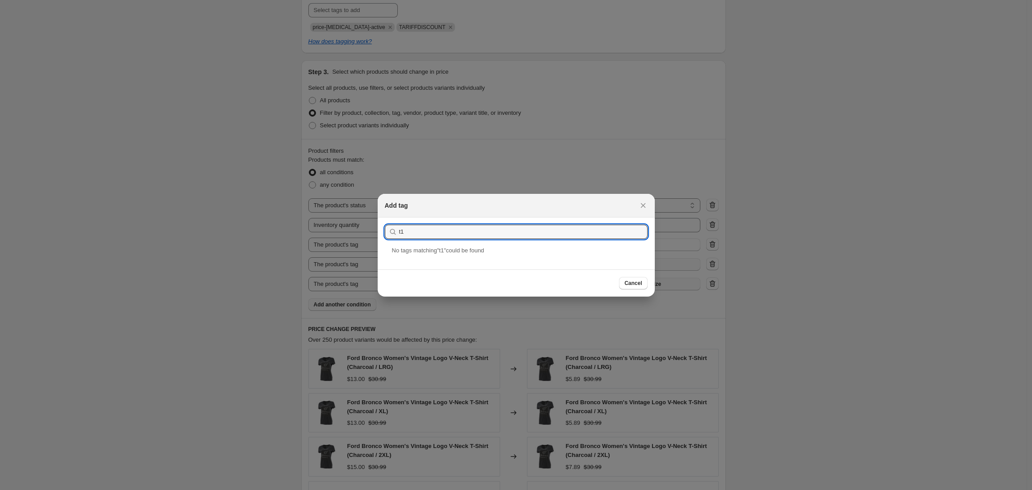
type input "t"
type input "r"
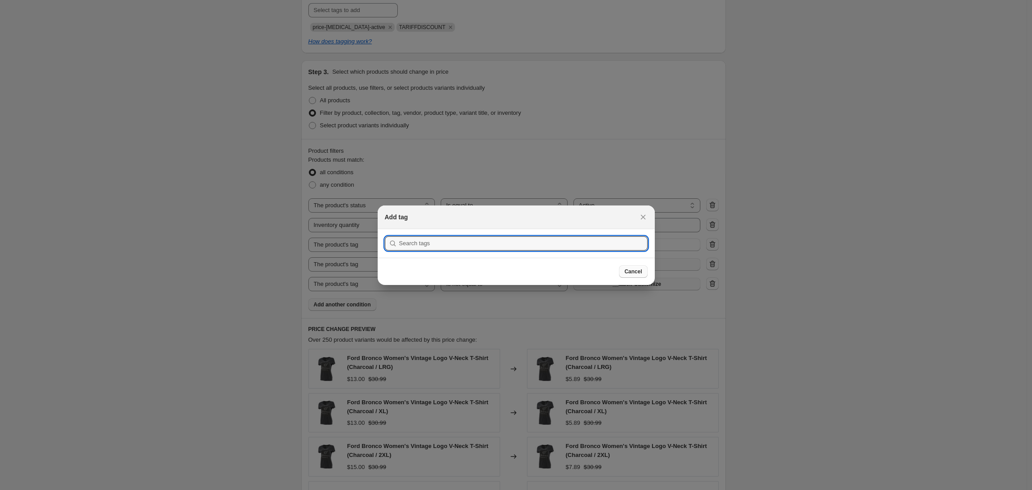
click at [628, 273] on span "Cancel" at bounding box center [632, 271] width 17 height 7
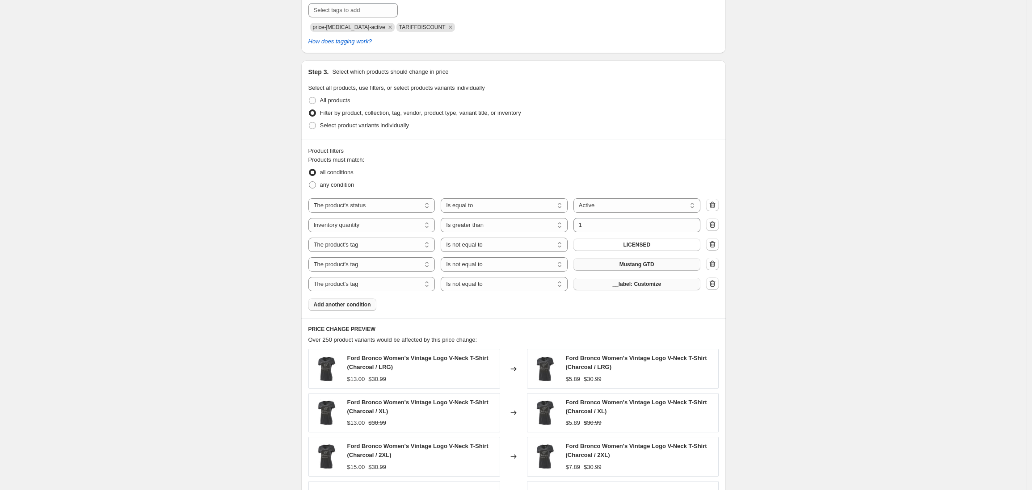
click at [664, 266] on button "Mustang GTD" at bounding box center [636, 264] width 127 height 13
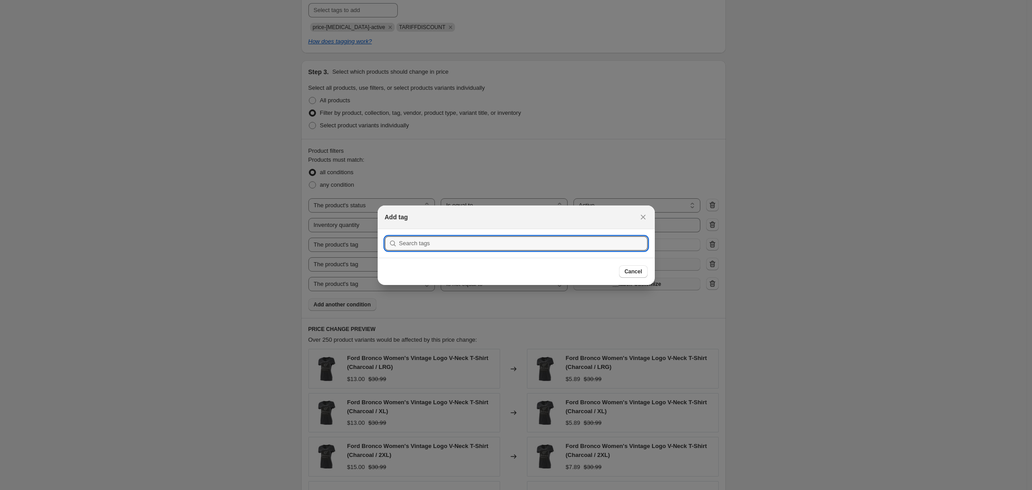
scroll to position [0, 0]
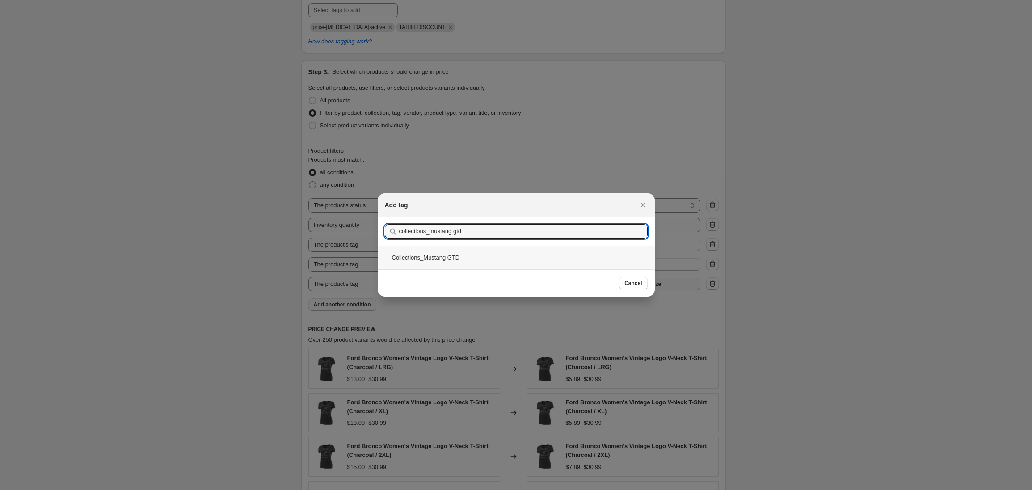
type input "collections_mustang gtd"
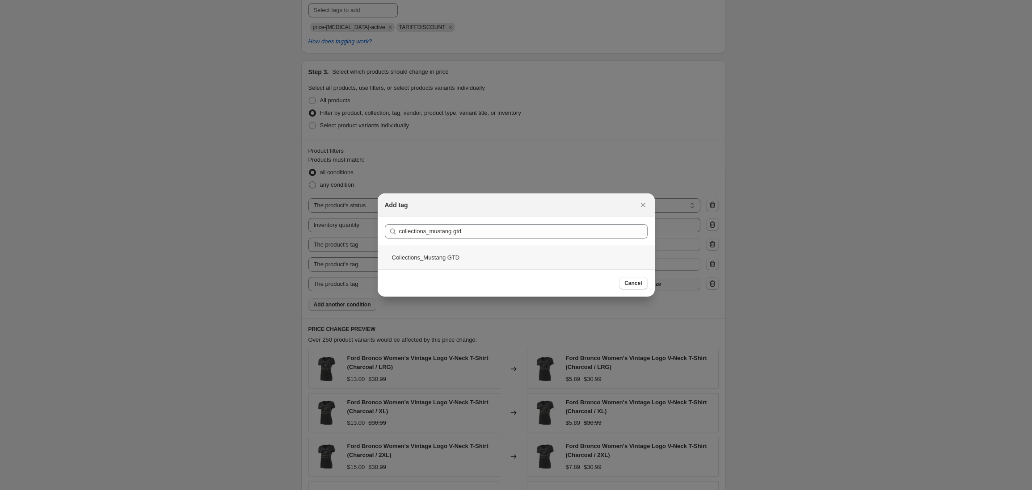
click at [450, 264] on div "Collections_Mustang GTD" at bounding box center [516, 258] width 277 height 24
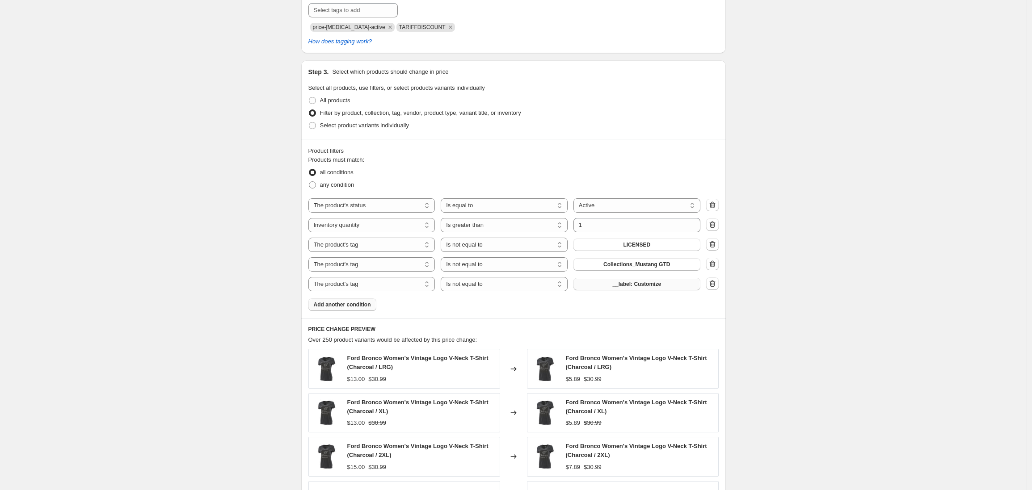
click at [640, 285] on span "__label: Customize" at bounding box center [636, 284] width 49 height 7
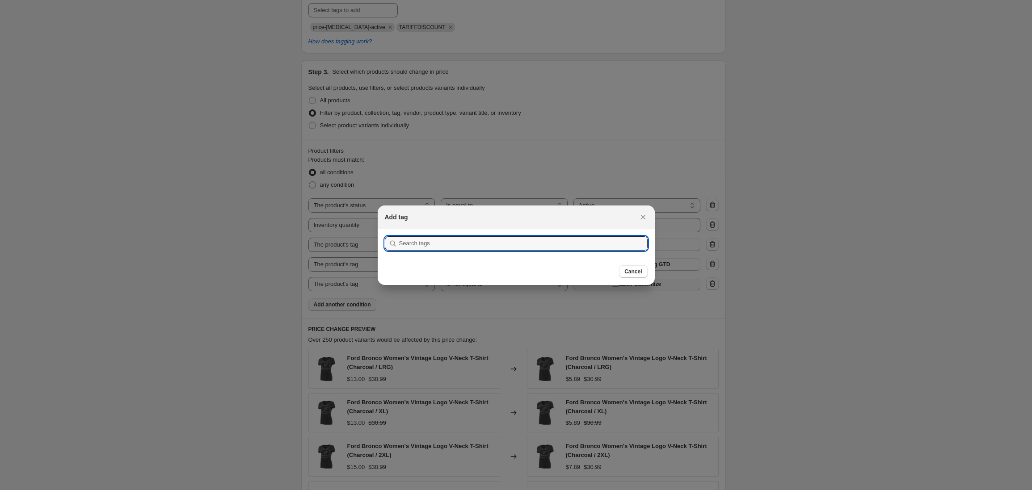
scroll to position [0, 0]
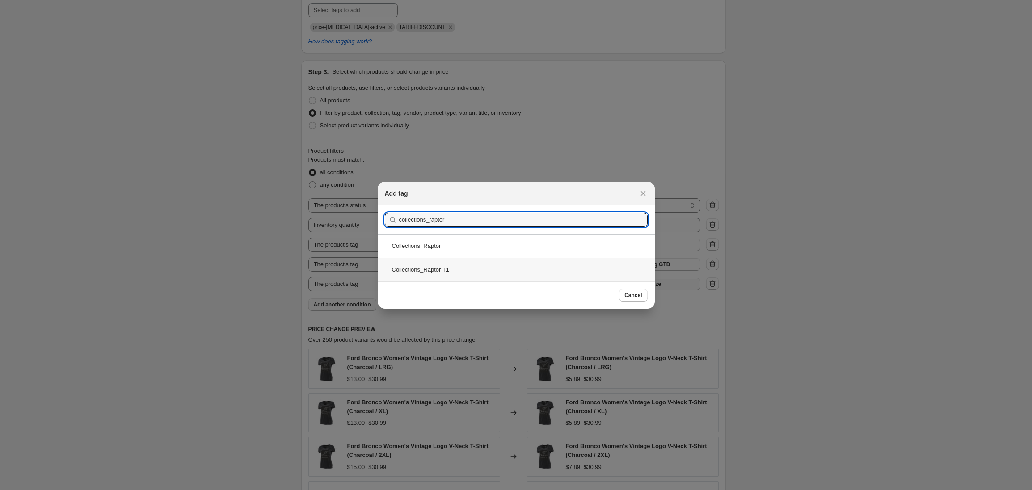
type input "collections_raptor"
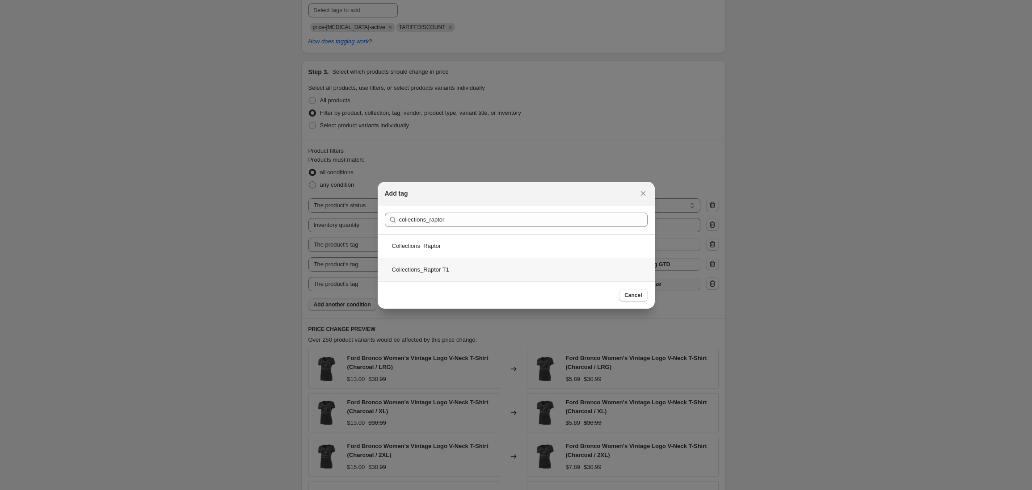
click at [483, 274] on div "Collections_Raptor T1" at bounding box center [516, 270] width 277 height 24
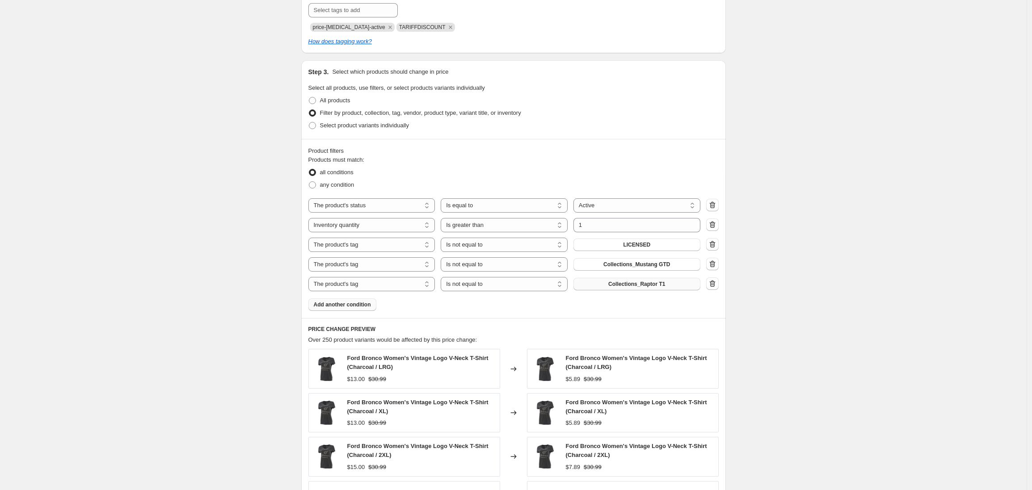
click at [254, 302] on div "Create new price [MEDICAL_DATA]. This page is ready Create new price [MEDICAL_D…" at bounding box center [513, 127] width 1026 height 1195
click at [138, 111] on div "Create new price [MEDICAL_DATA]. This page is ready Create new price [MEDICAL_D…" at bounding box center [513, 127] width 1026 height 1195
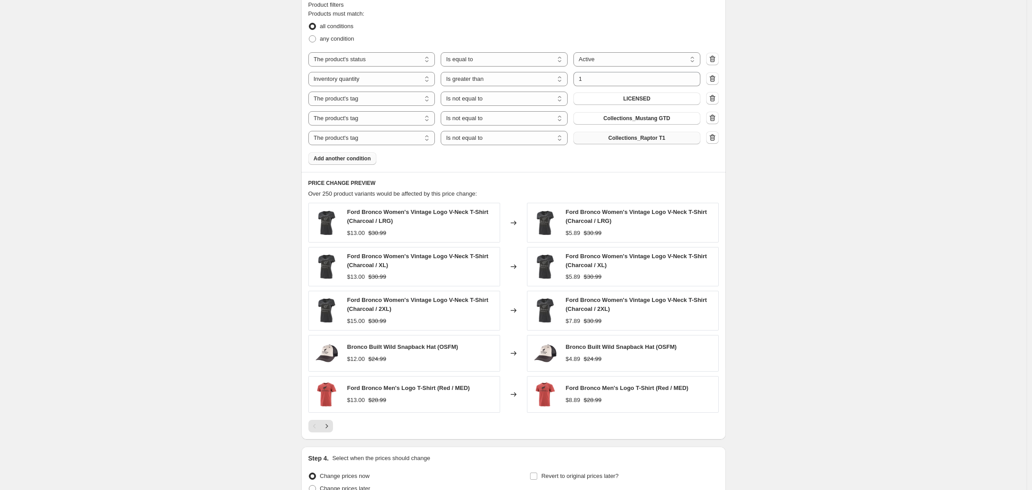
scroll to position [704, 0]
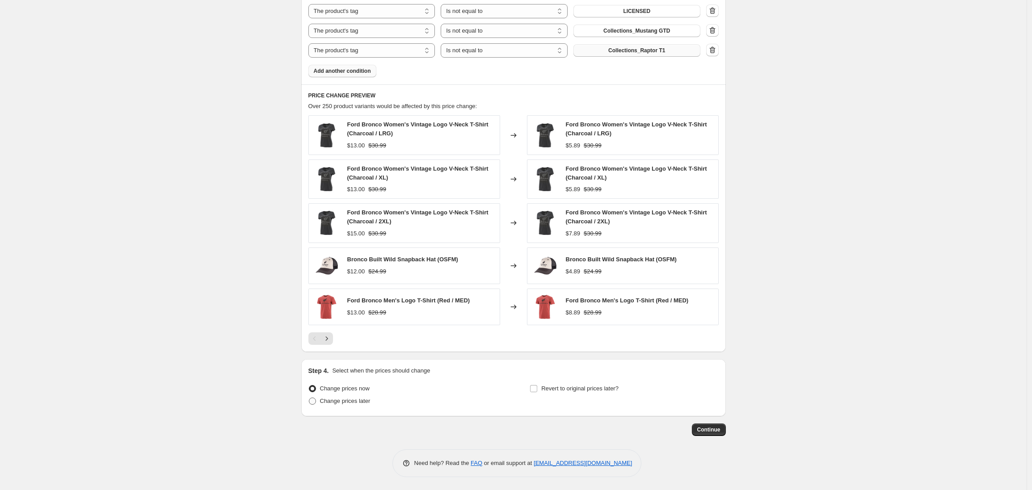
click at [316, 401] on span at bounding box center [312, 401] width 7 height 7
click at [309, 398] on input "Change prices later" at bounding box center [309, 398] width 0 height 0
radio input "true"
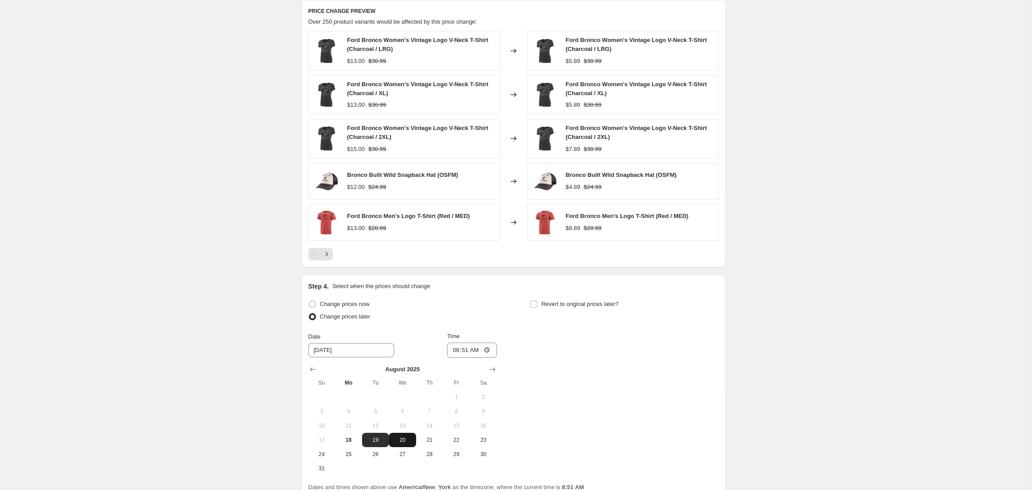
scroll to position [810, 0]
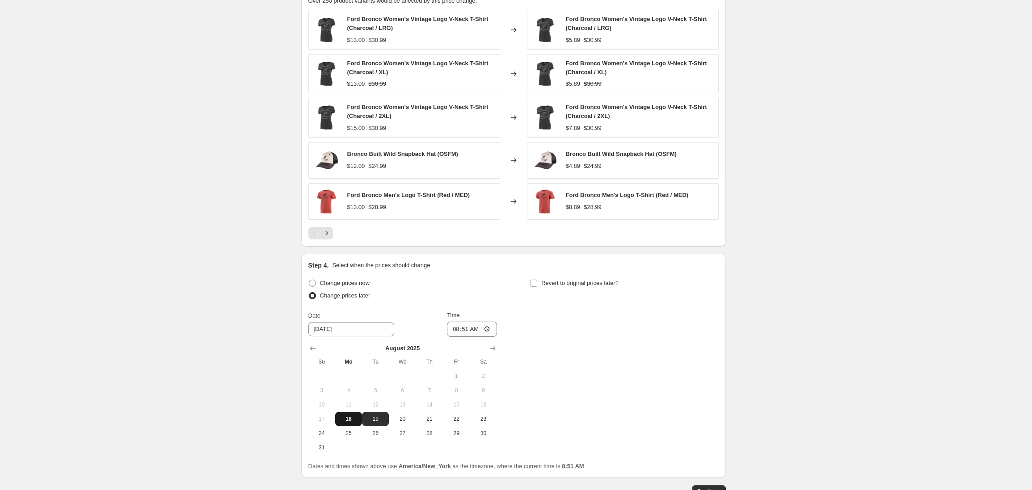
click at [351, 420] on span "18" at bounding box center [349, 419] width 20 height 7
type input "[DATE]"
click at [458, 329] on input "08:51" at bounding box center [472, 329] width 50 height 15
type input "10:30"
click at [528, 310] on div "Change prices now Change prices later Date [DATE] Time 10:[DATE] Mo Tu We Th Fr…" at bounding box center [513, 366] width 410 height 178
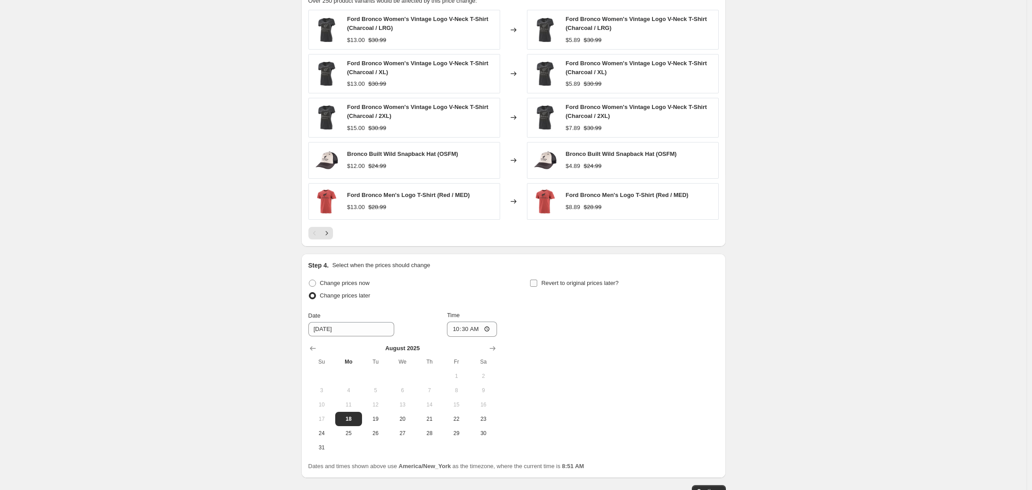
click at [537, 284] on input "Revert to original prices later?" at bounding box center [533, 283] width 7 height 7
checkbox input "true"
click at [717, 349] on icon "Show next month, September 2025" at bounding box center [714, 348] width 6 height 4
click at [573, 405] on span "15" at bounding box center [570, 404] width 20 height 7
drag, startPoint x: 600, startPoint y: 406, endPoint x: 643, endPoint y: 374, distance: 53.3
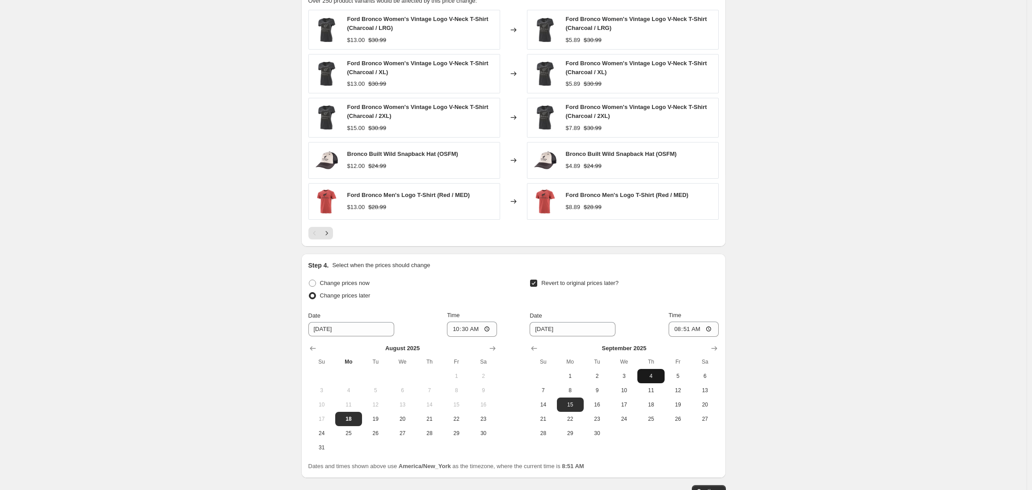
click at [600, 406] on span "16" at bounding box center [597, 404] width 20 height 7
type input "[DATE]"
click at [678, 332] on input "08:51" at bounding box center [693, 329] width 50 height 15
type input "03:00"
click at [684, 284] on div "Revert to original prices later?" at bounding box center [623, 290] width 189 height 27
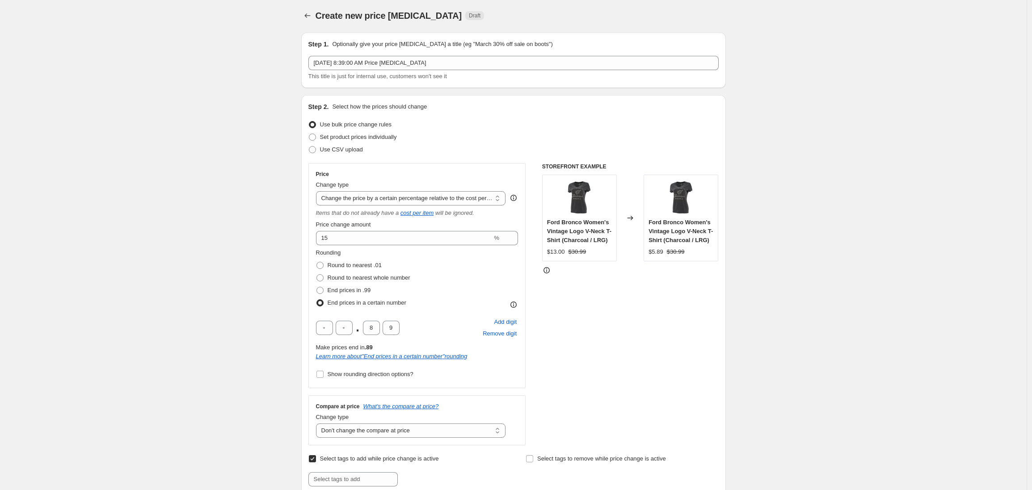
scroll to position [0, 0]
click at [479, 204] on select "Change the price to a certain amount Change the price by a certain amount Chang…" at bounding box center [411, 200] width 190 height 14
click at [322, 266] on span at bounding box center [319, 266] width 7 height 7
click at [317, 264] on input "Round to nearest .01" at bounding box center [316, 263] width 0 height 0
radio input "true"
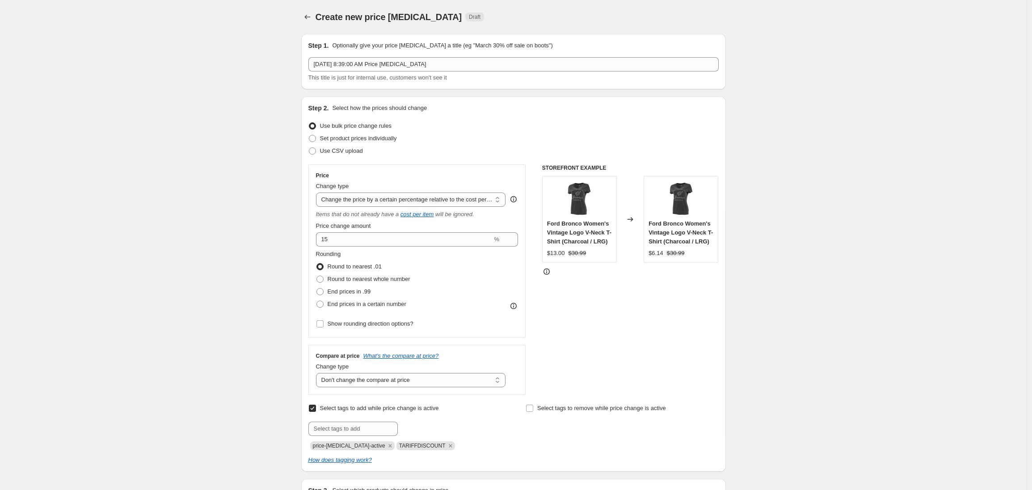
click at [475, 202] on select "Change the price to a certain amount Change the price by a certain amount Chang…" at bounding box center [411, 200] width 190 height 14
select select "percentage"
click at [318, 193] on select "Change the price to a certain amount Change the price by a certain amount Chang…" at bounding box center [411, 200] width 190 height 14
type input "-15"
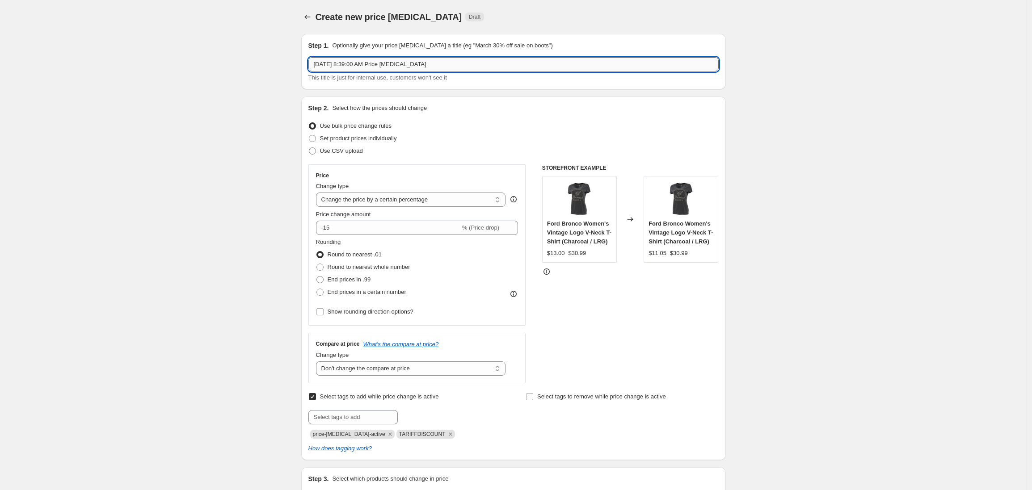
click at [331, 68] on input "[DATE] 8:39:00 AM Price [MEDICAL_DATA]" at bounding box center [513, 64] width 410 height 14
drag, startPoint x: 455, startPoint y: 66, endPoint x: 300, endPoint y: 63, distance: 155.1
type input "STOCK UP BEFORE THE TARIFFS HIT – 15% OFF SITEWIDE"
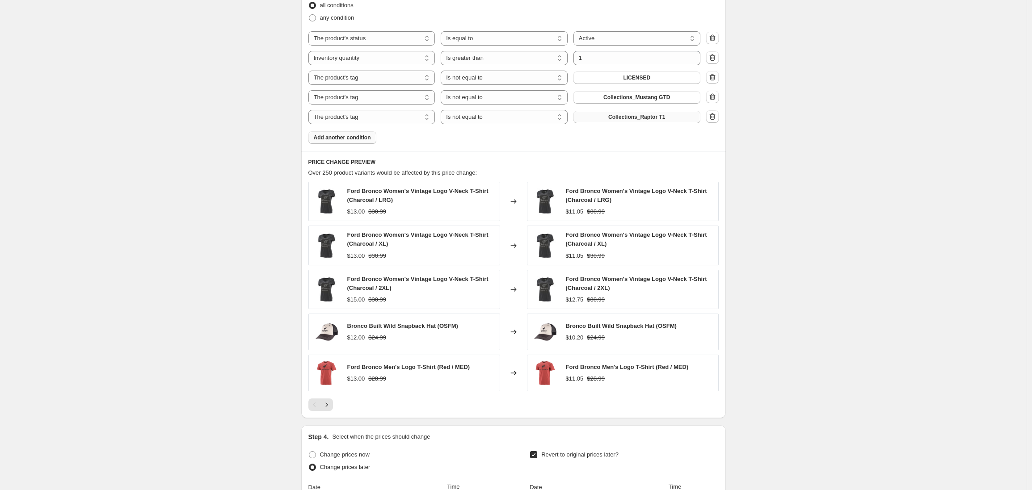
scroll to position [576, 0]
click at [347, 136] on span "Add another condition" at bounding box center [342, 135] width 57 height 7
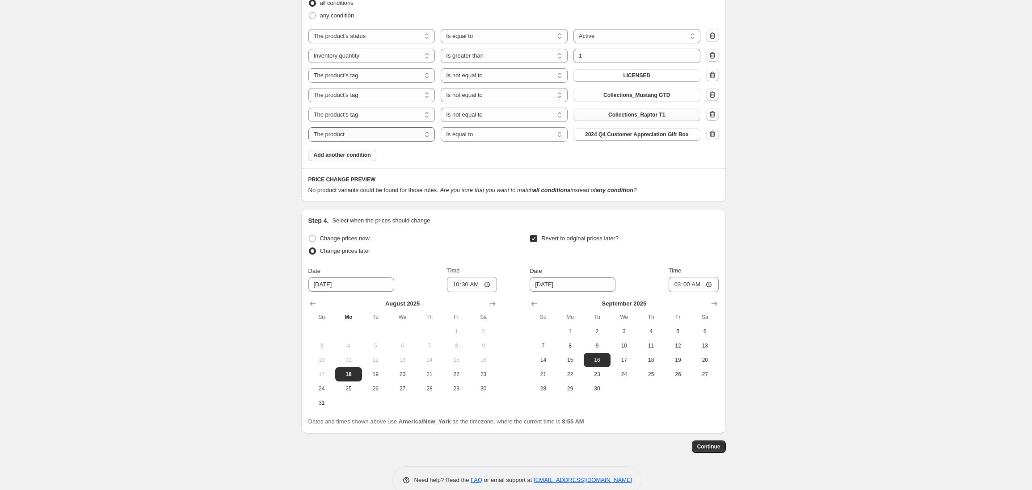
click at [379, 134] on select "The product The product's collection The product's tag The product's vendor The…" at bounding box center [371, 134] width 127 height 14
select select "tag"
click at [636, 135] on span "__label: Customize" at bounding box center [636, 134] width 49 height 7
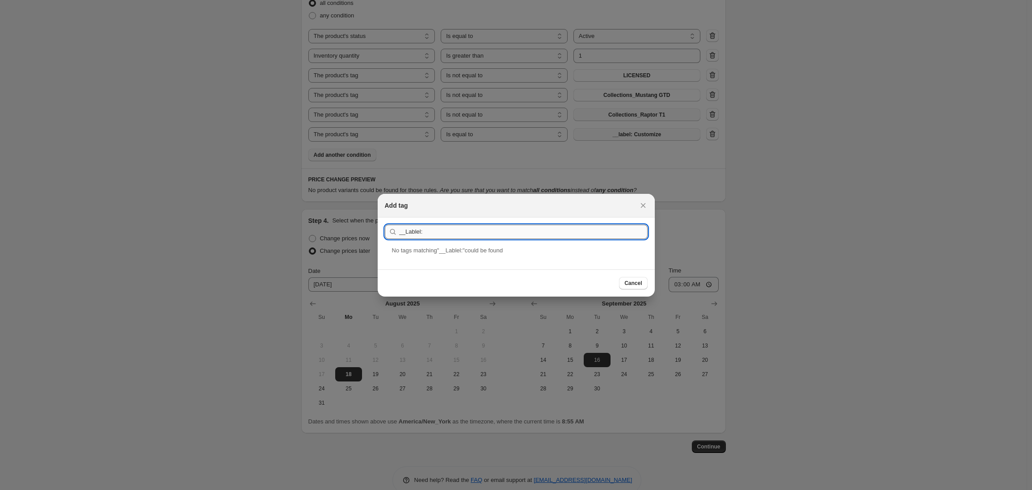
drag, startPoint x: 404, startPoint y: 232, endPoint x: 430, endPoint y: 229, distance: 26.5
click at [430, 231] on input "__Lablel:" at bounding box center [523, 232] width 248 height 14
type input "__label:Drop"
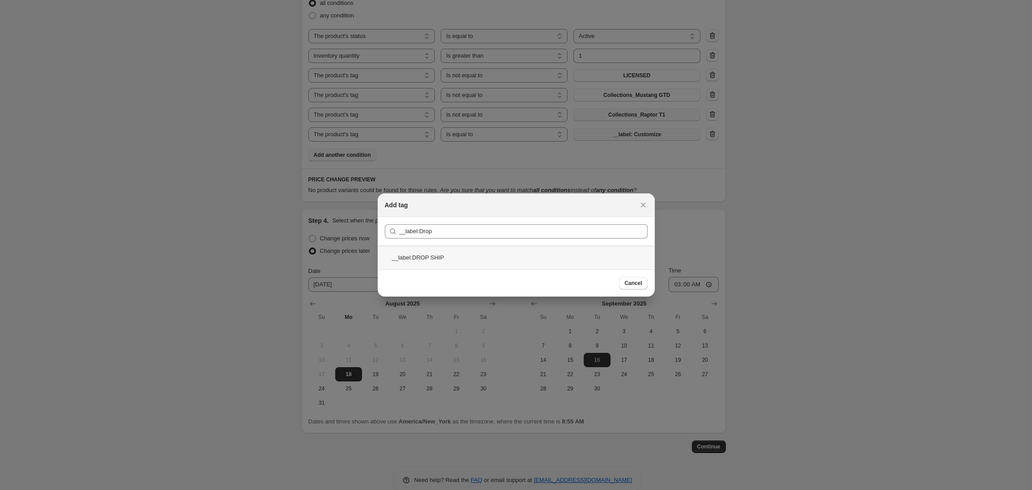
click at [424, 256] on div "__label:DROP SHIP" at bounding box center [516, 258] width 277 height 24
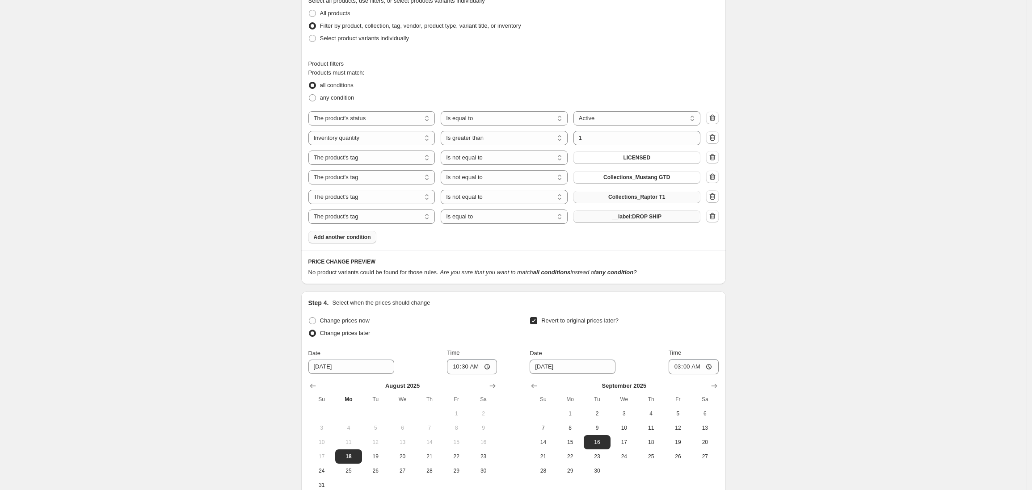
scroll to position [513, 0]
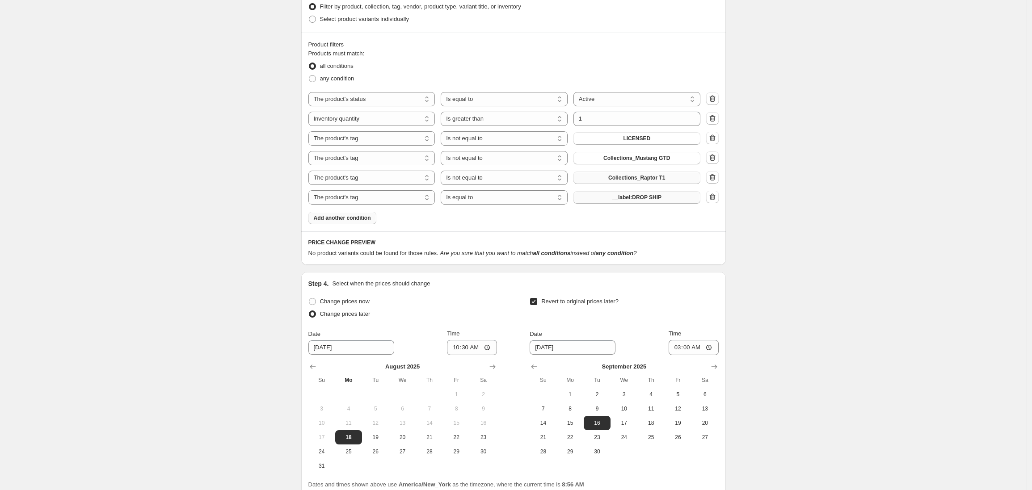
click at [348, 220] on span "Add another condition" at bounding box center [342, 217] width 57 height 7
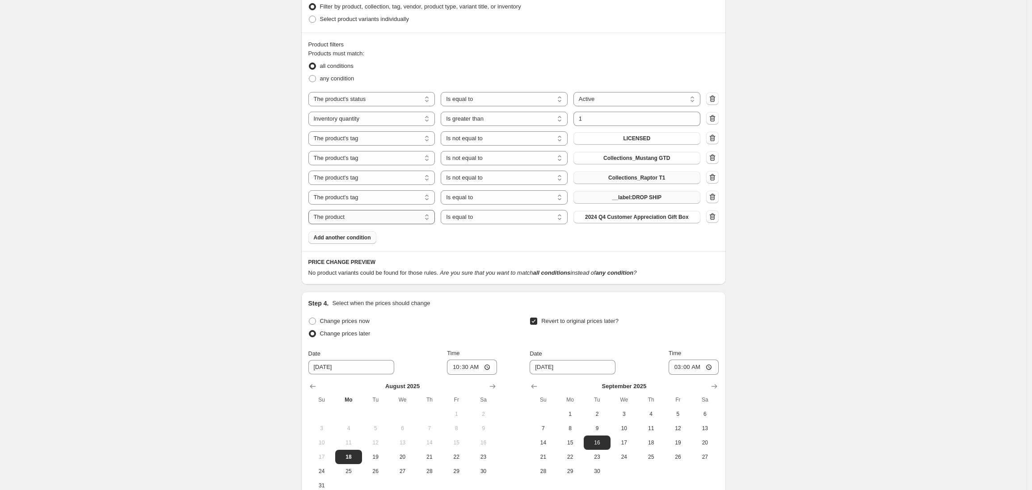
click at [390, 219] on select "The product The product's collection The product's tag The product's vendor The…" at bounding box center [371, 217] width 127 height 14
select select "tag"
click at [496, 218] on select "Is equal to Is not equal to" at bounding box center [504, 217] width 127 height 14
select select "not_equal"
click at [631, 217] on span "__label: Customize" at bounding box center [636, 217] width 49 height 7
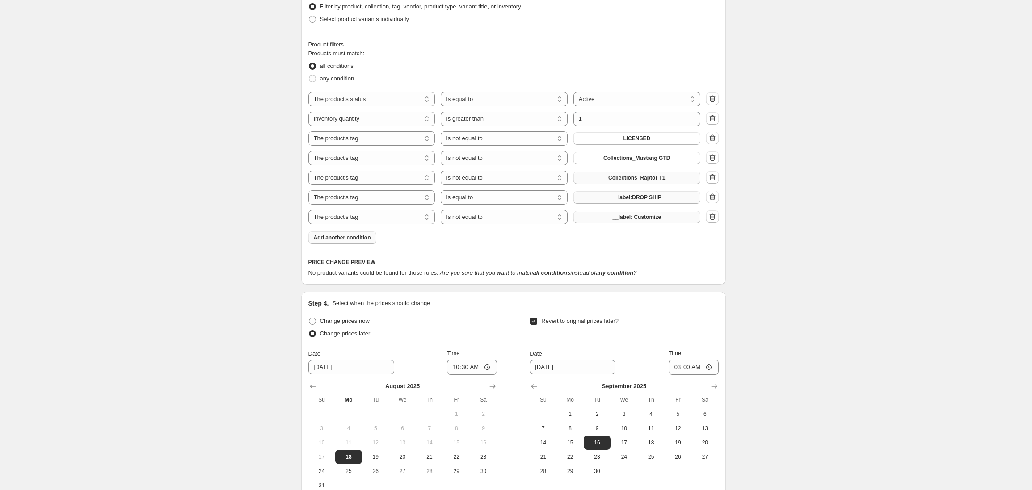
scroll to position [0, 0]
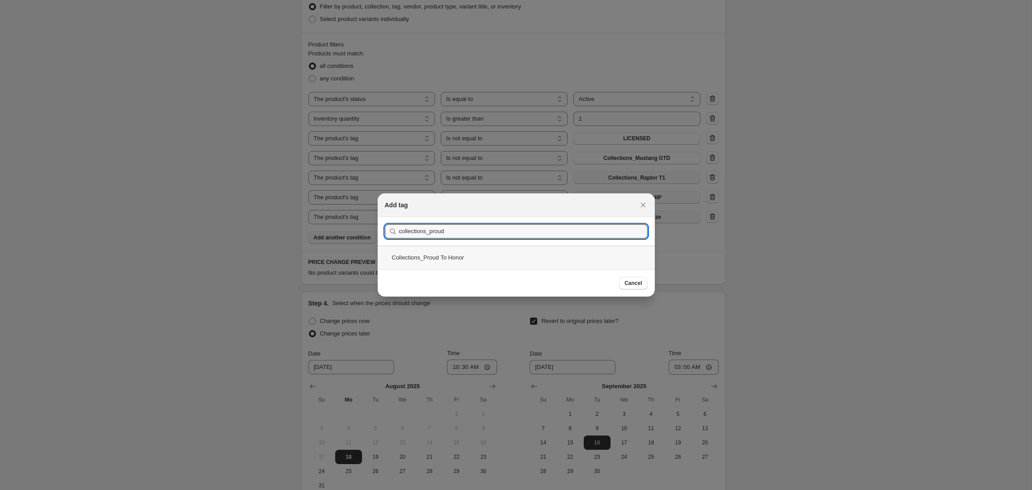
type input "collections_proud"
click at [459, 260] on div "Collections_Proud To Honor" at bounding box center [516, 258] width 277 height 24
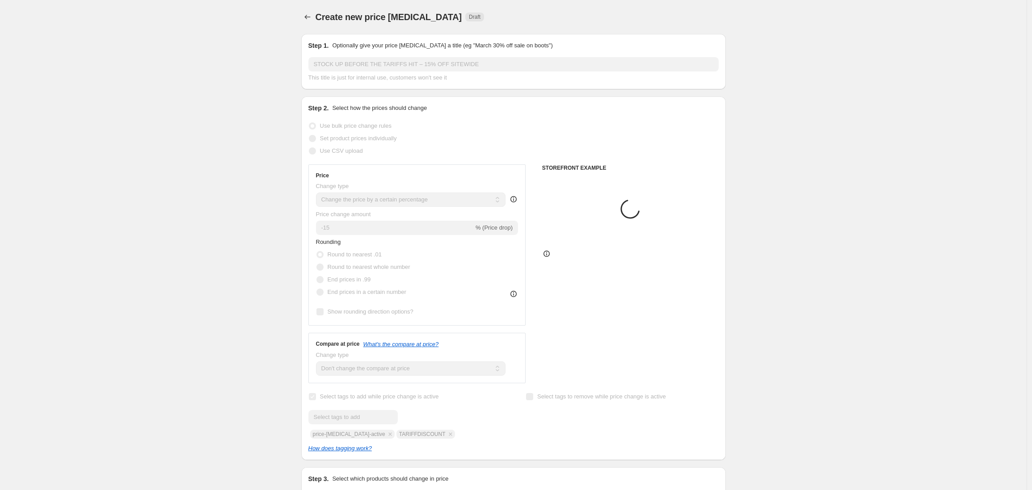
scroll to position [513, 0]
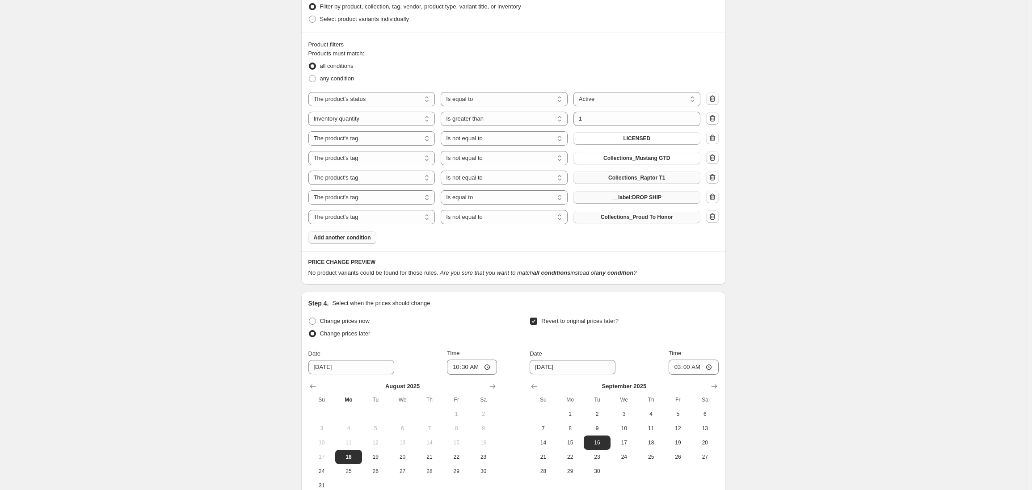
click at [368, 243] on button "Add another condition" at bounding box center [342, 237] width 68 height 13
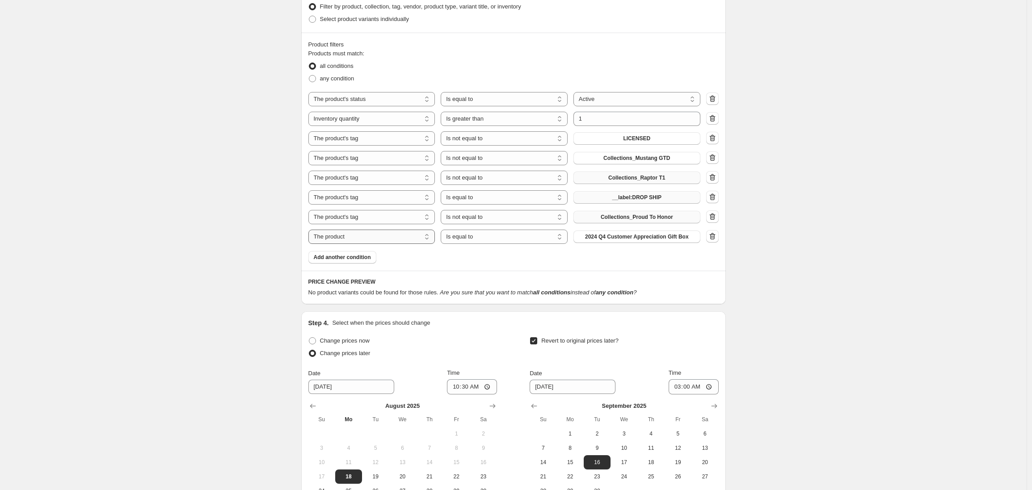
click at [388, 239] on select "The product The product's collection The product's tag The product's vendor The…" at bounding box center [371, 237] width 127 height 14
select select "collection"
click at [509, 240] on select "Is equal to Is not equal to" at bounding box center [504, 237] width 127 height 14
select select "not_equal"
click at [612, 239] on span "Dealer Logo Program Corporate Polos" at bounding box center [637, 236] width 98 height 7
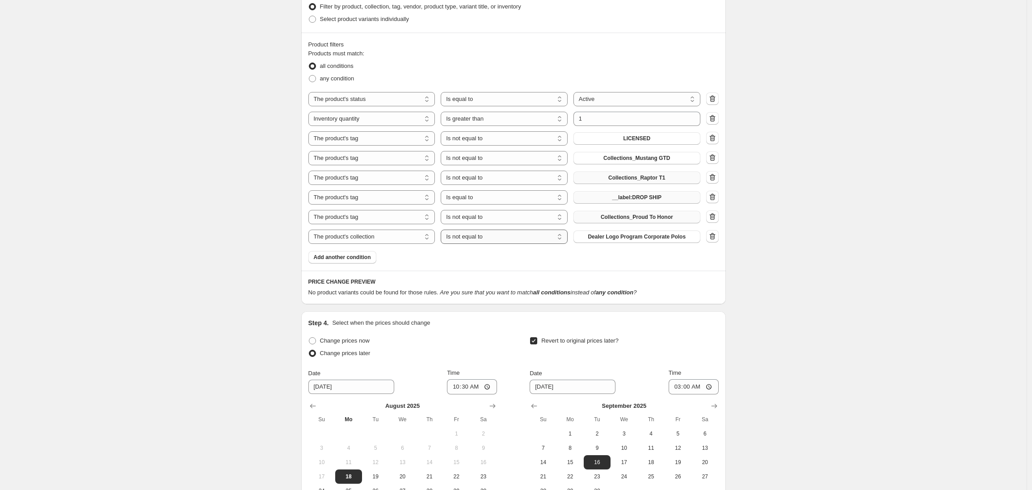
click at [491, 236] on select "Is equal to Is not equal to" at bounding box center [504, 237] width 127 height 14
click at [383, 239] on select "The product The product's collection The product's tag The product's vendor The…" at bounding box center [371, 237] width 127 height 14
select select "tag"
click at [620, 239] on span "__label: Customize" at bounding box center [636, 236] width 49 height 7
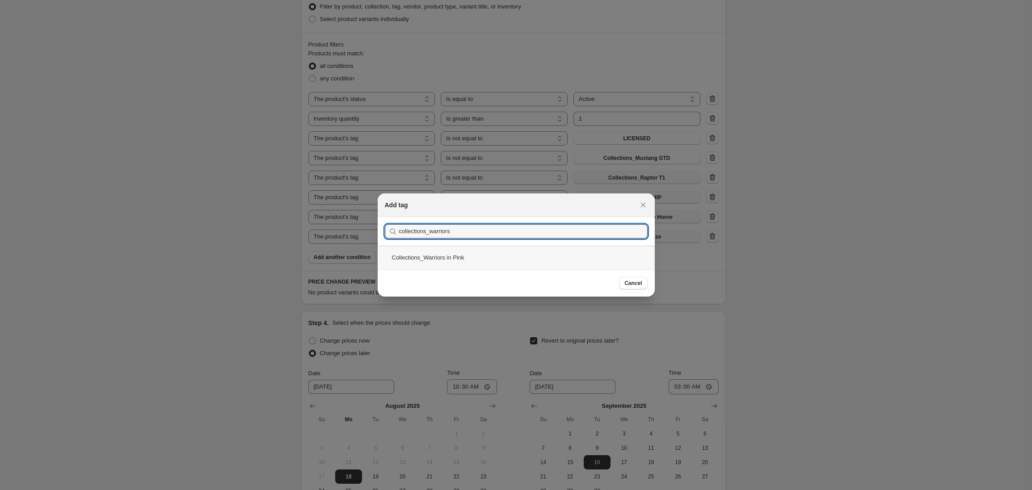
type input "collections_warriors"
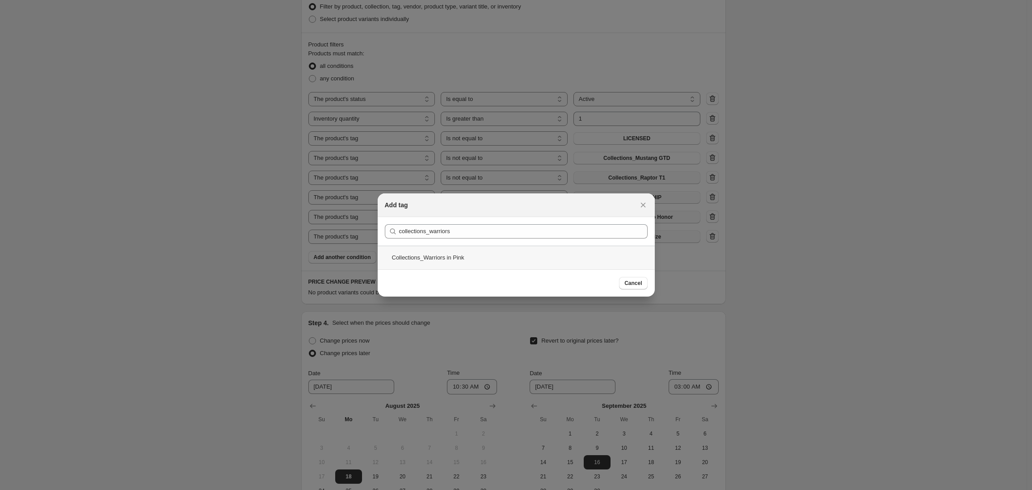
click at [466, 256] on div "Collections_Warriors in Pink" at bounding box center [516, 258] width 277 height 24
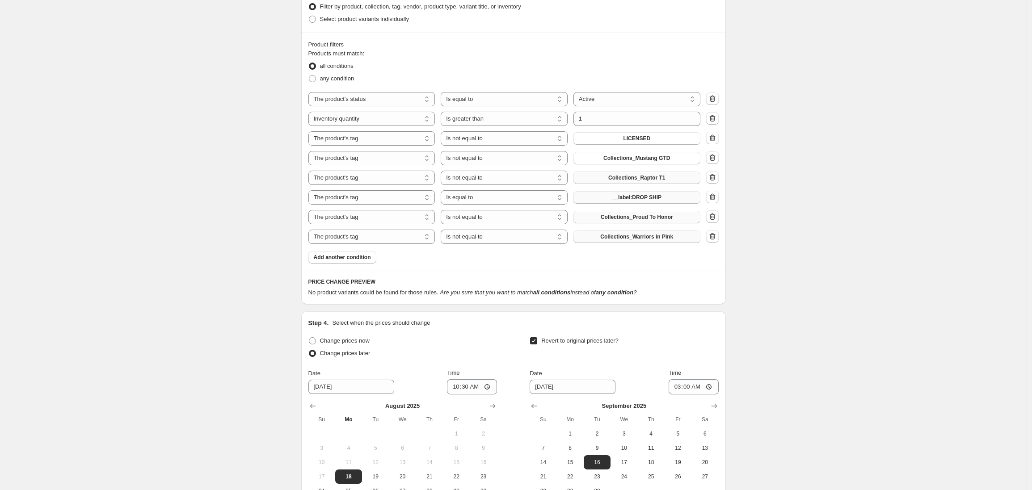
click at [244, 285] on div "Create new price [MEDICAL_DATA]. This page is ready Create new price [MEDICAL_D…" at bounding box center [513, 48] width 1026 height 1123
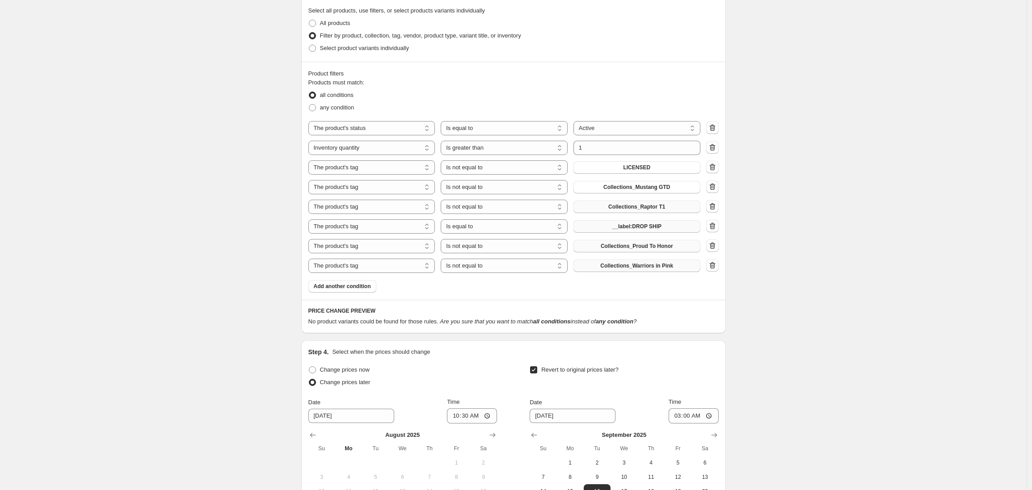
scroll to position [485, 0]
click at [715, 148] on icon "button" at bounding box center [712, 146] width 6 height 7
select select "tag"
select select "not_equal"
select select "equal"
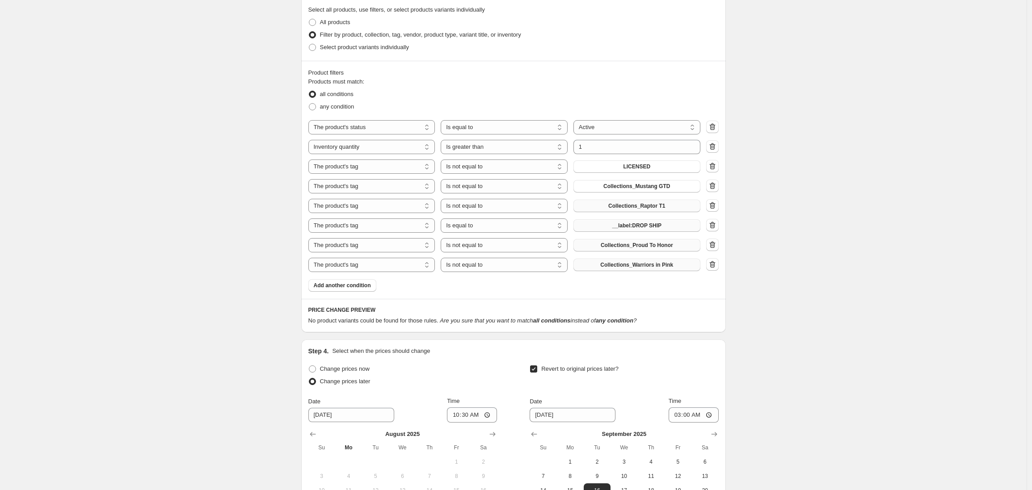
select select "not_equal"
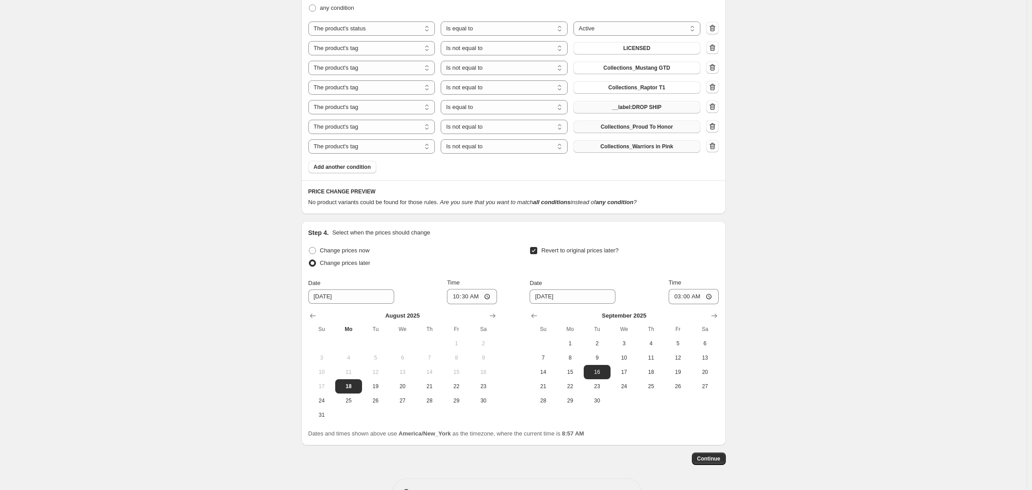
scroll to position [613, 0]
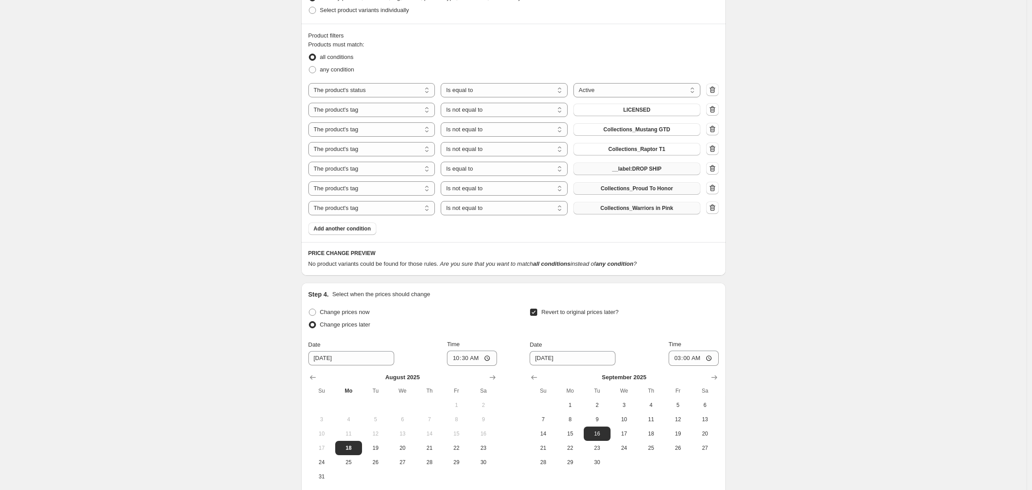
scroll to position [444, 0]
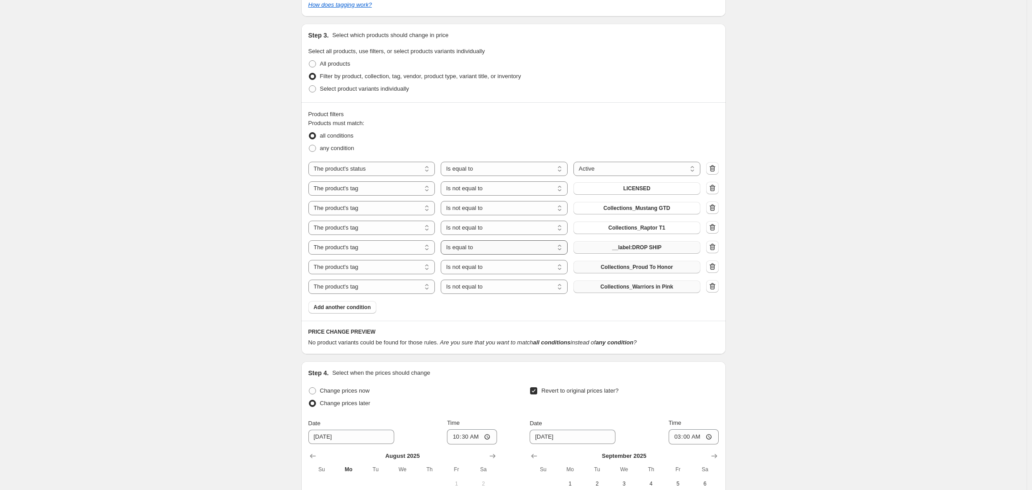
click at [469, 245] on select "Is equal to Is not equal to" at bounding box center [504, 247] width 127 height 14
select select "not_equal"
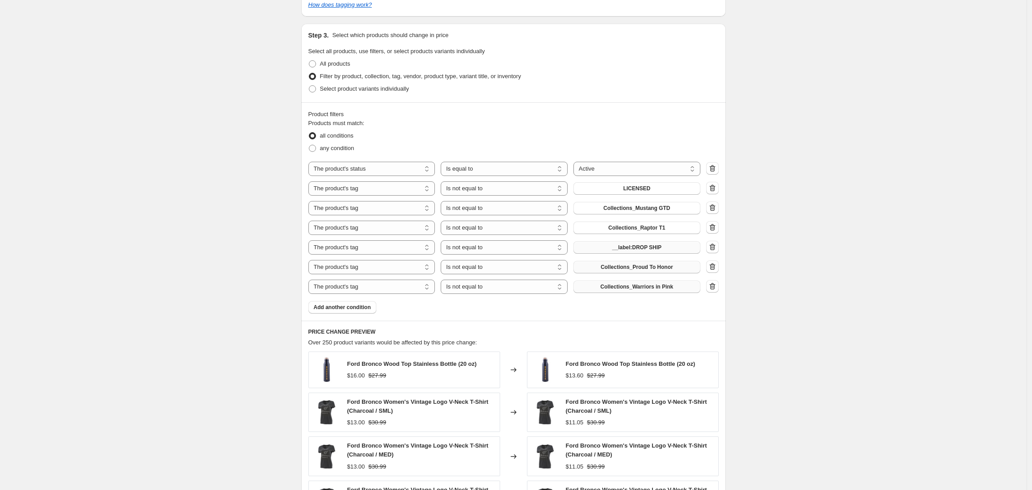
click at [245, 257] on div "Create new price [MEDICAL_DATA]. This page is ready Create new price [MEDICAL_D…" at bounding box center [513, 226] width 1026 height 1340
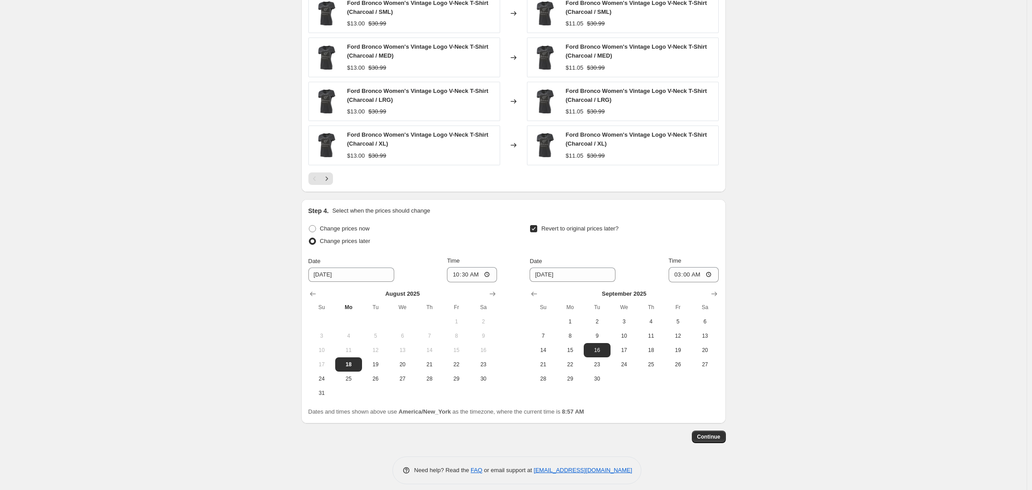
scroll to position [850, 0]
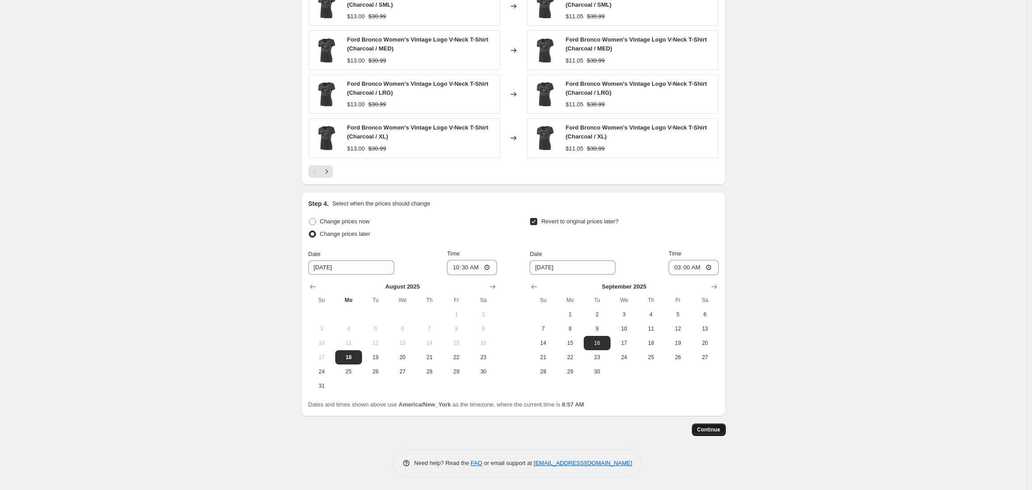
click at [710, 430] on span "Continue" at bounding box center [708, 429] width 23 height 7
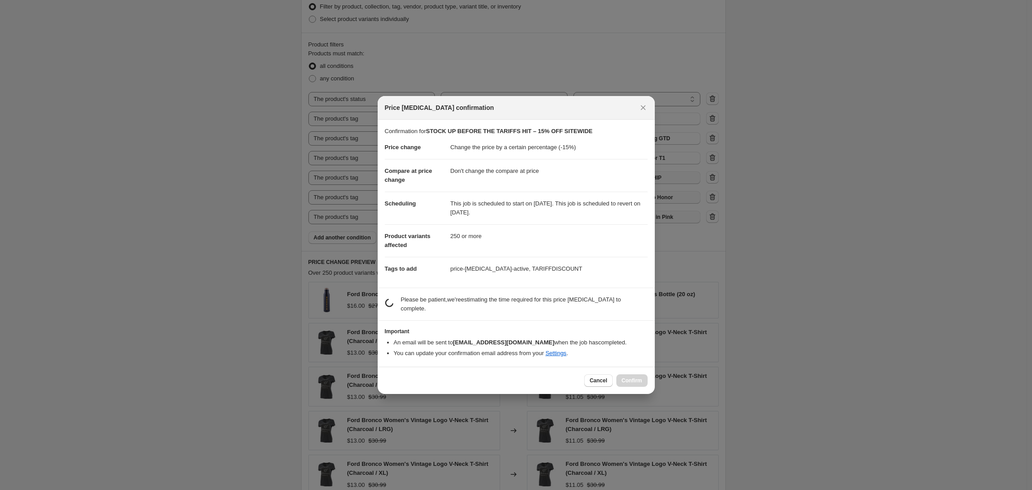
scroll to position [0, 0]
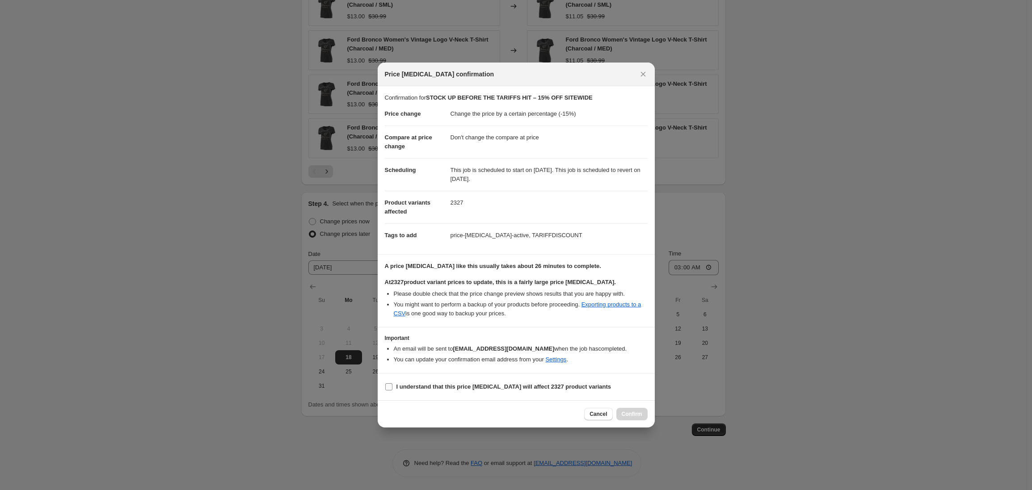
click at [391, 390] on input "I understand that this price [MEDICAL_DATA] will affect 2327 product variants" at bounding box center [388, 386] width 7 height 7
checkbox input "true"
click at [630, 415] on span "Confirm" at bounding box center [631, 414] width 21 height 7
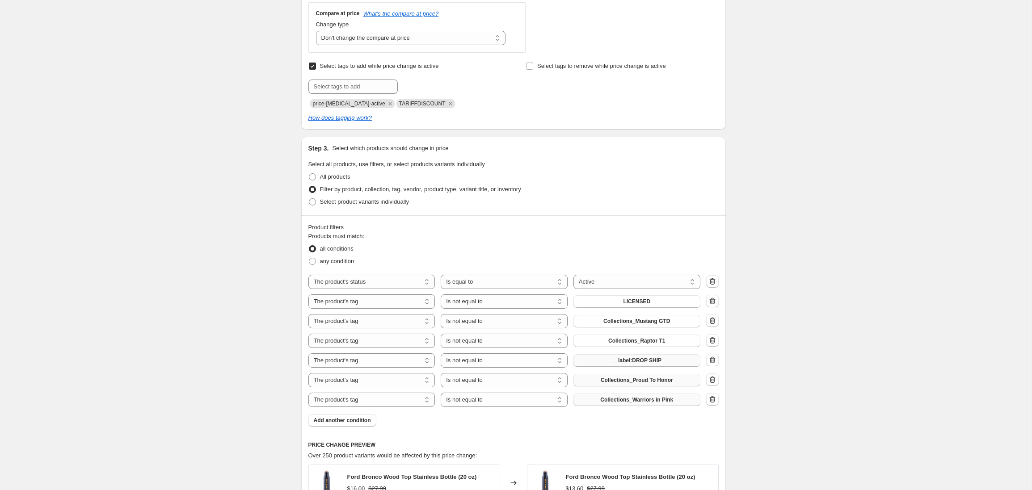
scroll to position [340, 0]
